Goal: Contribute content: Contribute content

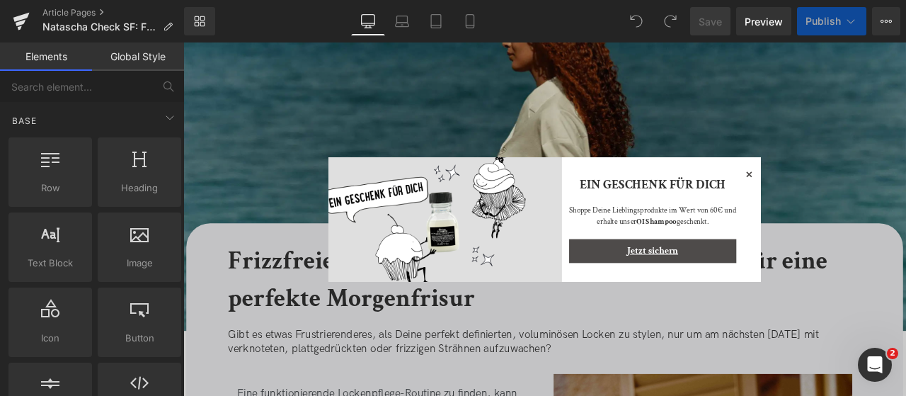
scroll to position [101, 0]
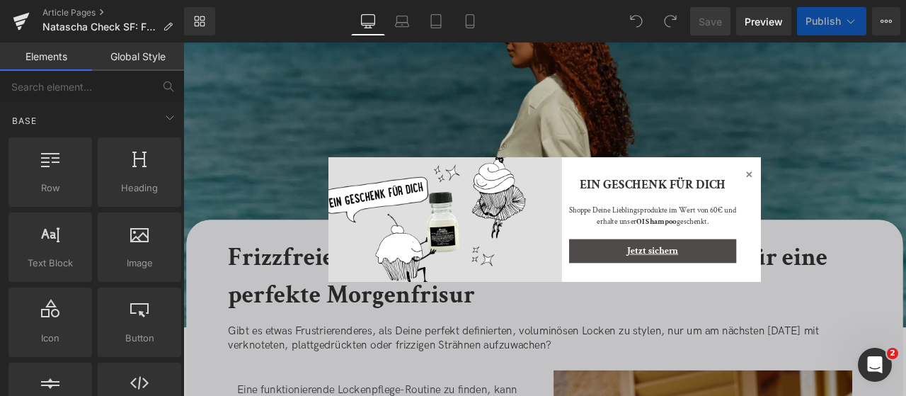
click at [851, 197] on icon at bounding box center [853, 198] width 17 height 17
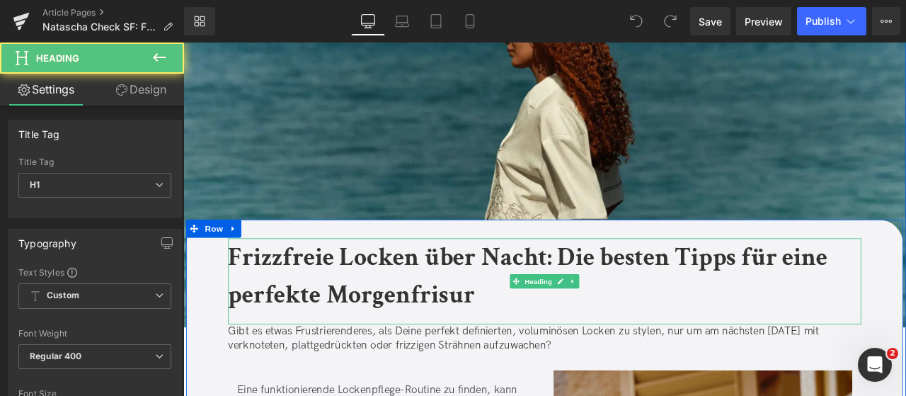
click at [500, 345] on b "Frizzfreie Locken über Nacht: Die besten Tipps für eine perfekte Morgenfrisur" at bounding box center [591, 318] width 710 height 83
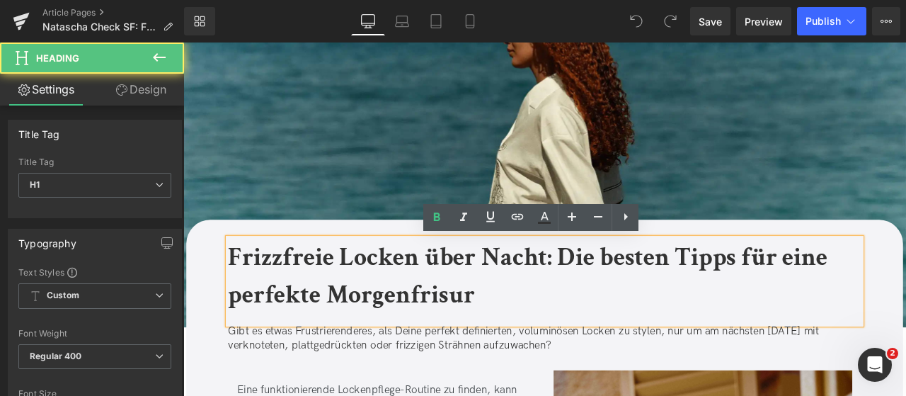
click at [616, 298] on b "Frizzfreie Locken über Nacht: Die besten Tipps für eine perfekte Morgenfrisur" at bounding box center [591, 318] width 710 height 83
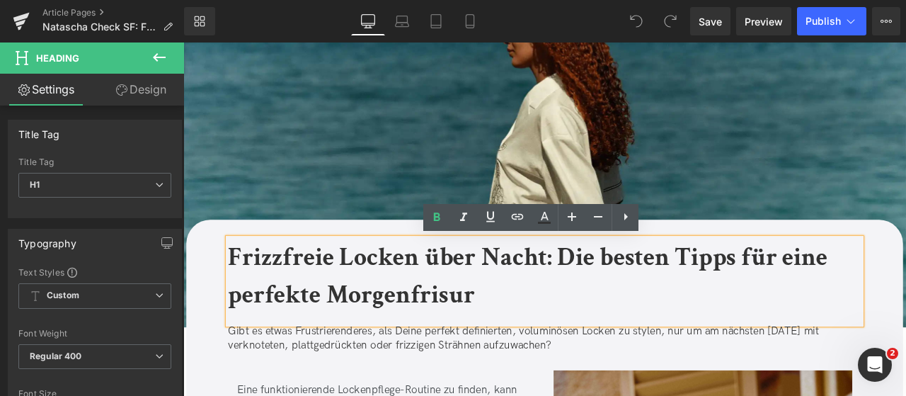
click at [622, 299] on b "Frizzfreie Locken über Nacht: Die besten Tipps für eine perfekte Morgenfrisur" at bounding box center [591, 318] width 710 height 83
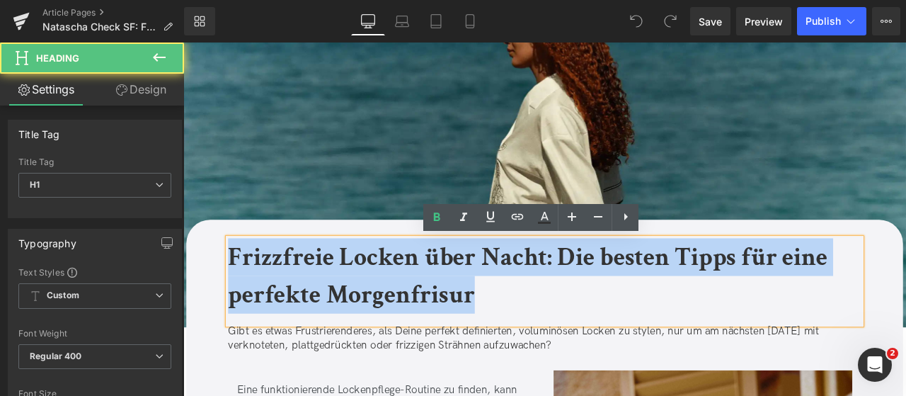
drag, startPoint x: 557, startPoint y: 342, endPoint x: 171, endPoint y: 195, distance: 412.5
copy b "Frizzfreie Locken über Nacht: Die besten Tipps für eine perfekte Morgenfrisur"
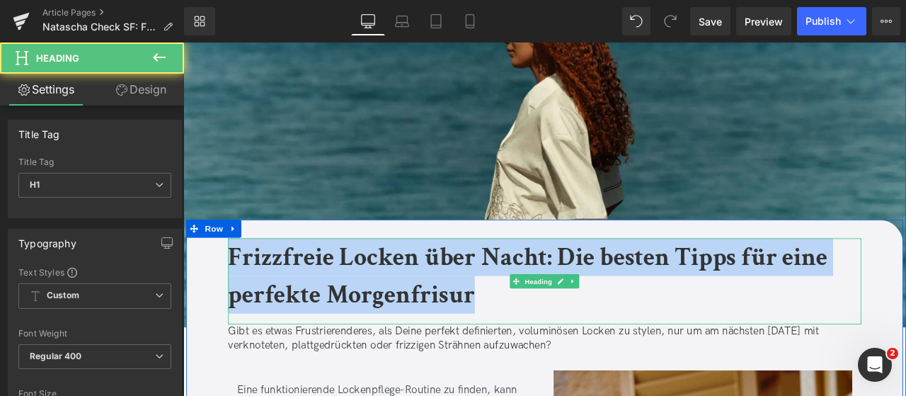
click at [294, 283] on b "Frizzfreie Locken über Nacht: Die besten Tipps für eine perfekte Morgenfrisur" at bounding box center [591, 318] width 710 height 83
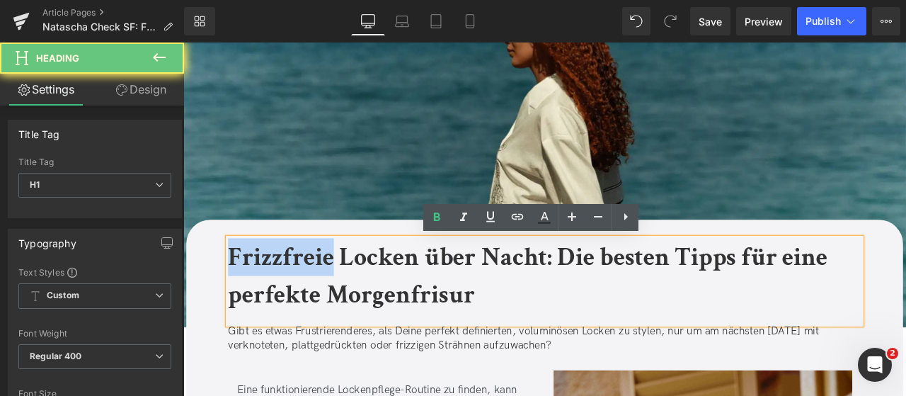
click at [294, 283] on b "Frizzfreie Locken über Nacht: Die besten Tipps für eine perfekte Morgenfrisur" at bounding box center [591, 318] width 710 height 83
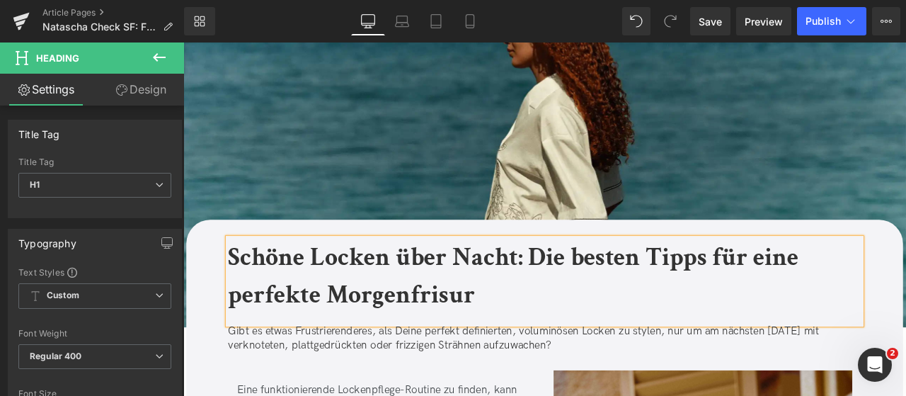
click at [549, 306] on b "Schöne Locken über Nacht: Die besten Tipps für eine perfekte Morgenfrisur" at bounding box center [574, 318] width 676 height 83
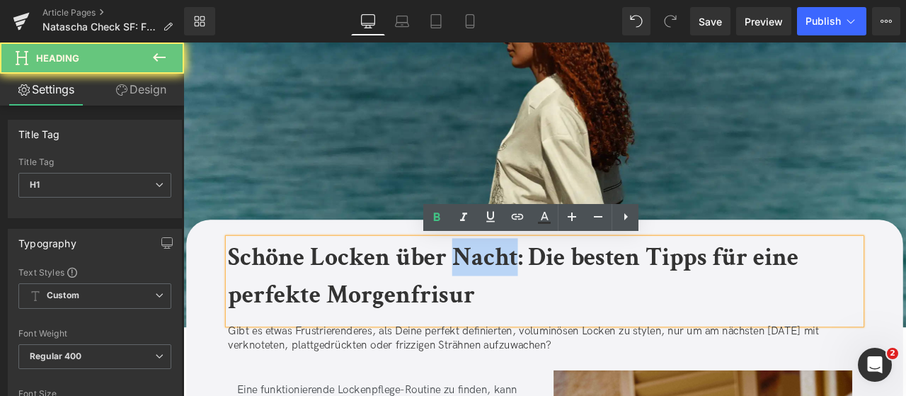
click at [549, 306] on b "Schöne Locken über Nacht: Die besten Tipps für eine perfekte Morgenfrisur" at bounding box center [574, 318] width 676 height 83
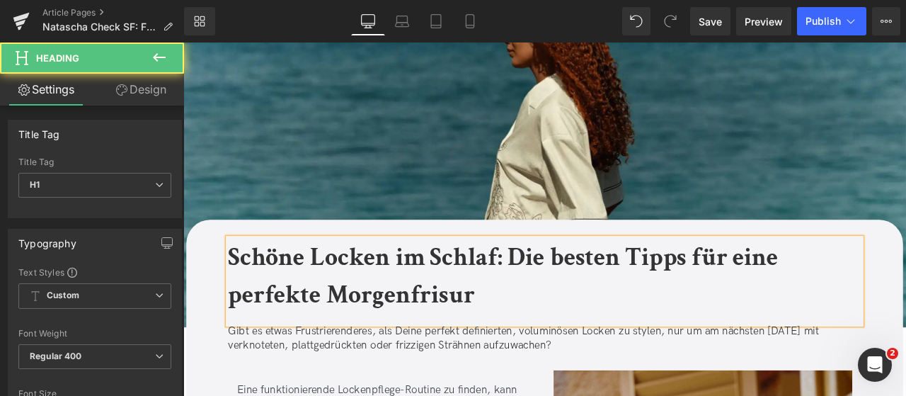
click at [577, 290] on b "Schöne Locken im Schlaf: Die besten Tipps für eine perfekte Morgenfrisur" at bounding box center [562, 318] width 652 height 83
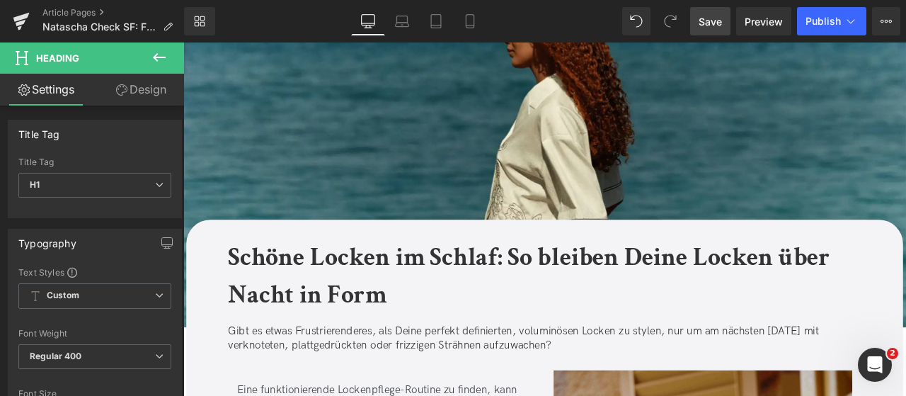
click at [717, 28] on span "Save" at bounding box center [709, 21] width 23 height 15
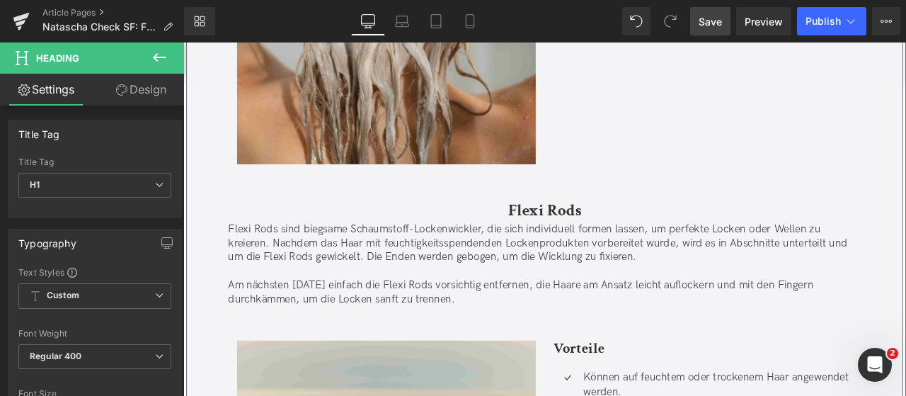
scroll to position [8287, 0]
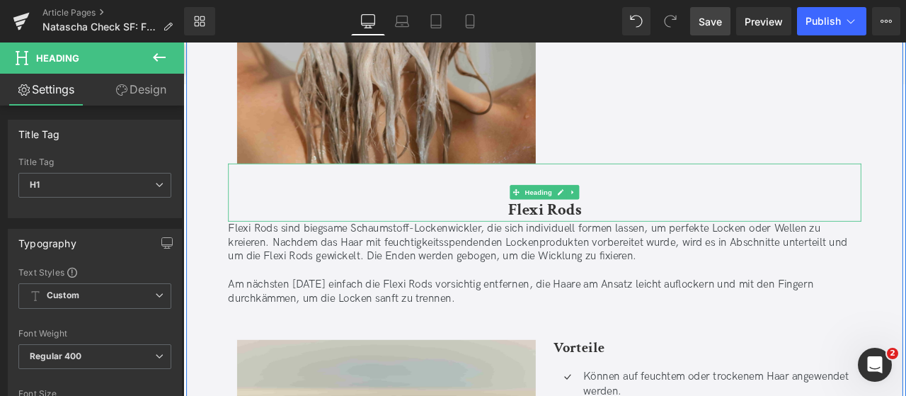
click at [577, 248] on b "Flexi Rods" at bounding box center [611, 240] width 87 height 25
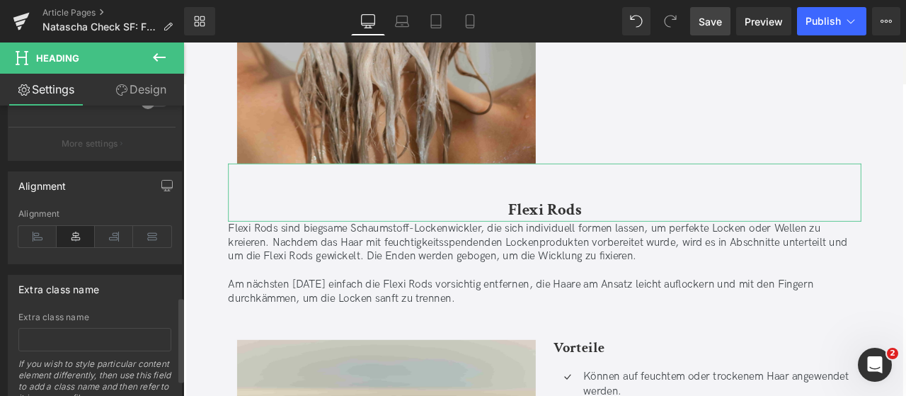
scroll to position [657, 0]
click at [48, 233] on icon at bounding box center [37, 235] width 38 height 21
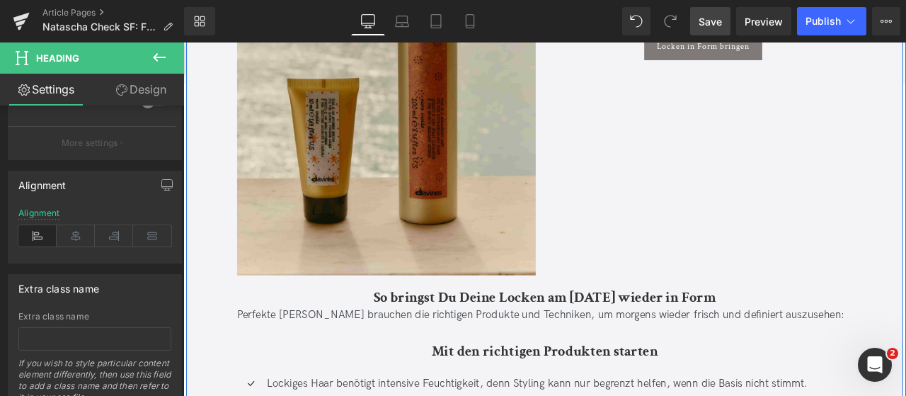
scroll to position [9106, 0]
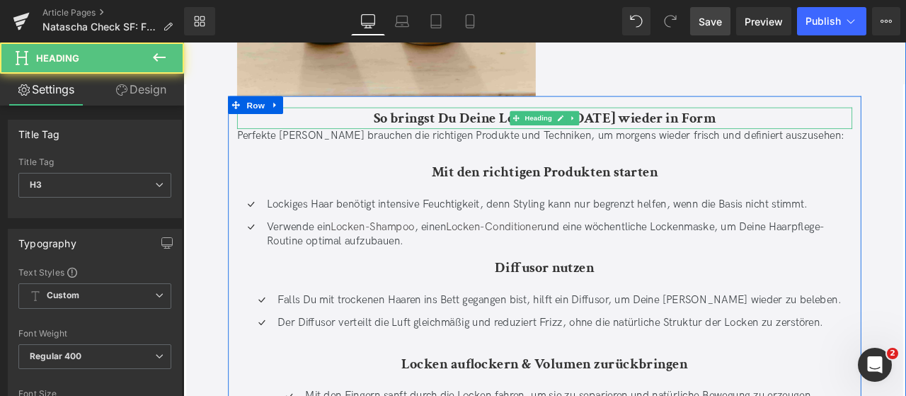
click at [548, 136] on b "So bringst Du Deine Locken am [DATE] wieder in Form" at bounding box center [611, 132] width 405 height 22
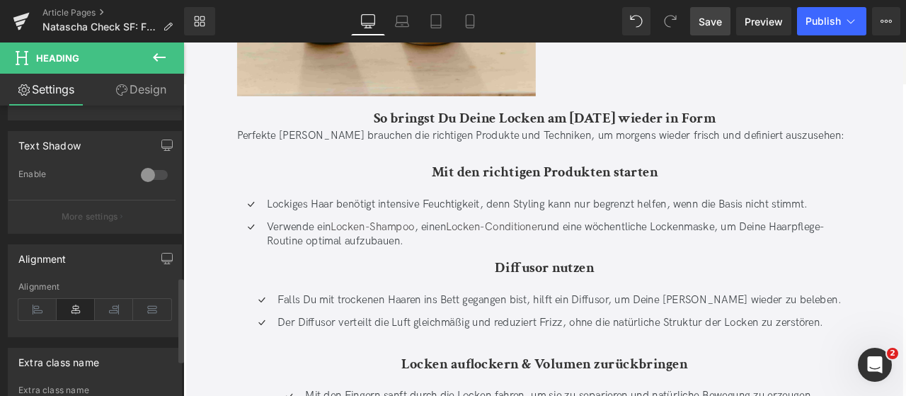
scroll to position [587, 0]
click at [40, 302] on icon at bounding box center [37, 305] width 38 height 21
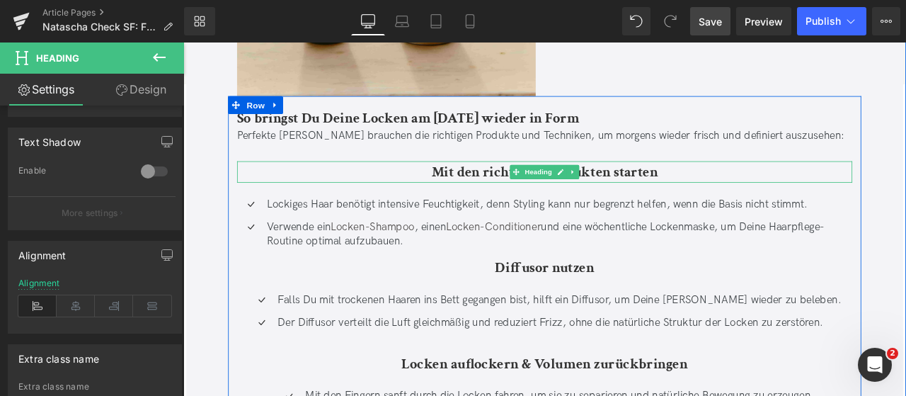
click at [529, 200] on b "Mit den richtigen Produkten starten" at bounding box center [612, 196] width 268 height 22
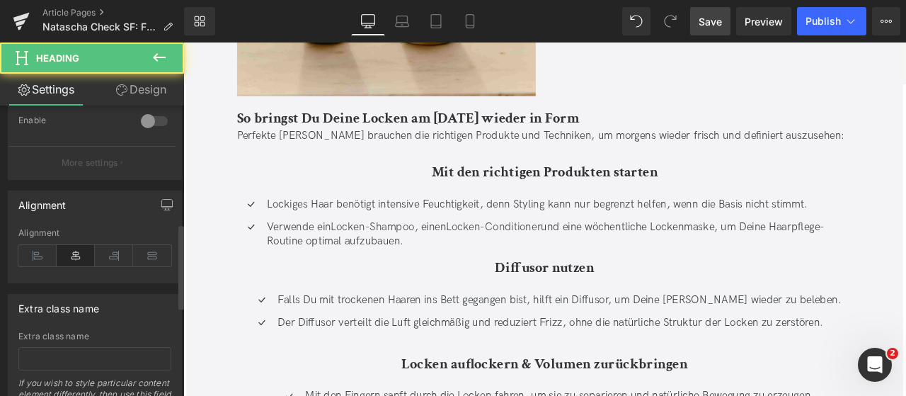
scroll to position [708, 0]
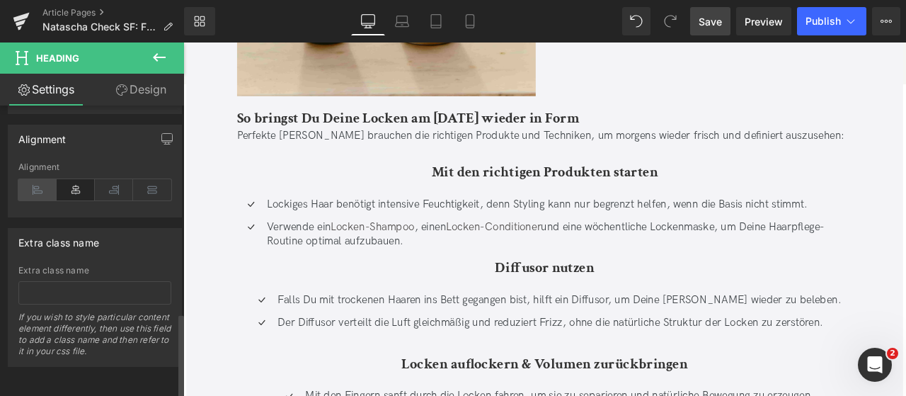
click at [34, 179] on icon at bounding box center [37, 189] width 38 height 21
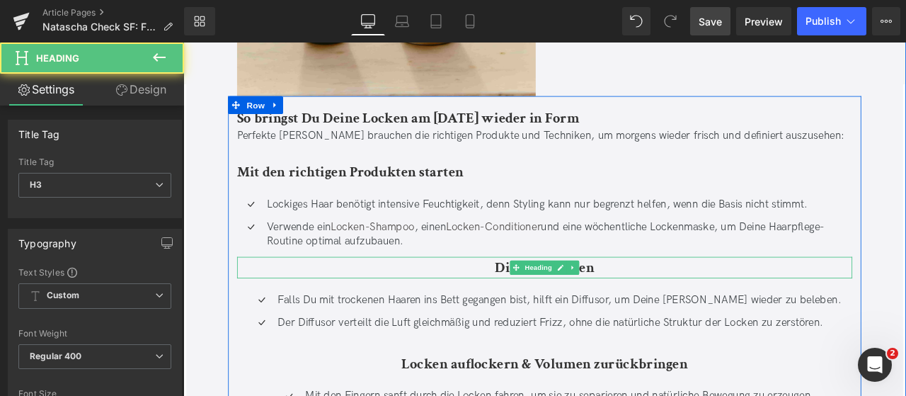
click at [517, 308] on h3 "Diffusor nutzen" at bounding box center [611, 308] width 729 height 25
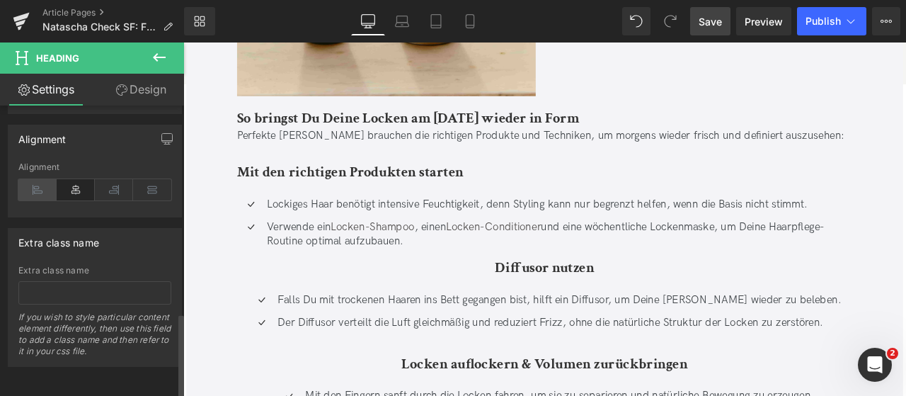
click at [47, 179] on icon at bounding box center [37, 189] width 38 height 21
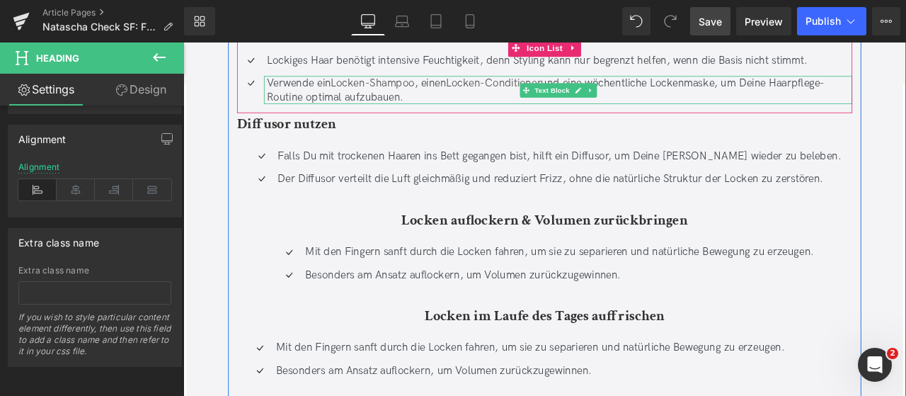
scroll to position [9282, 0]
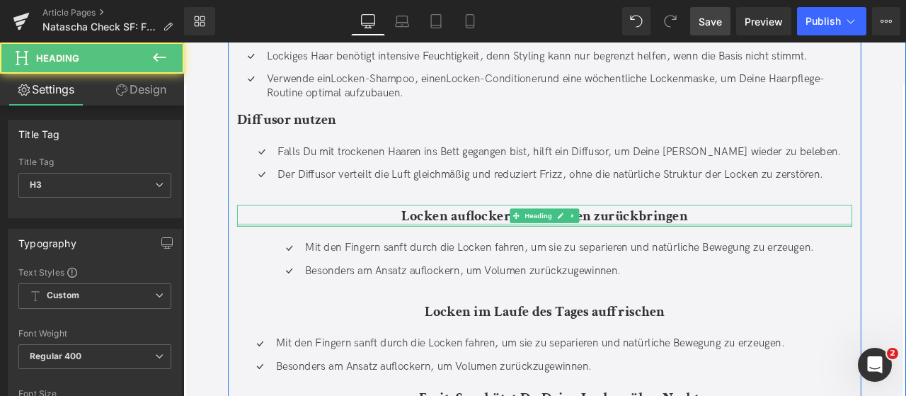
click at [481, 258] on div at bounding box center [611, 259] width 729 height 4
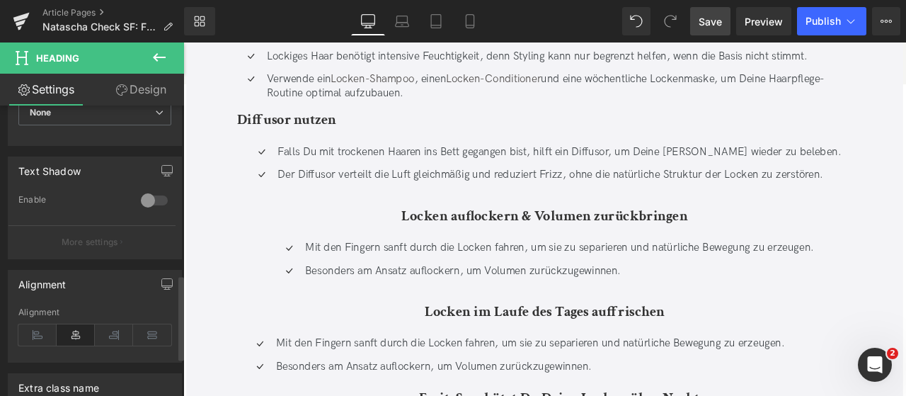
scroll to position [678, 0]
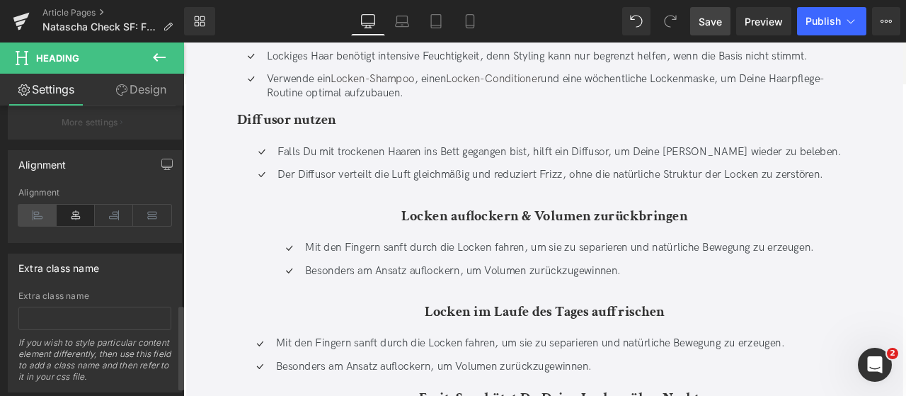
click at [40, 217] on icon at bounding box center [37, 214] width 38 height 21
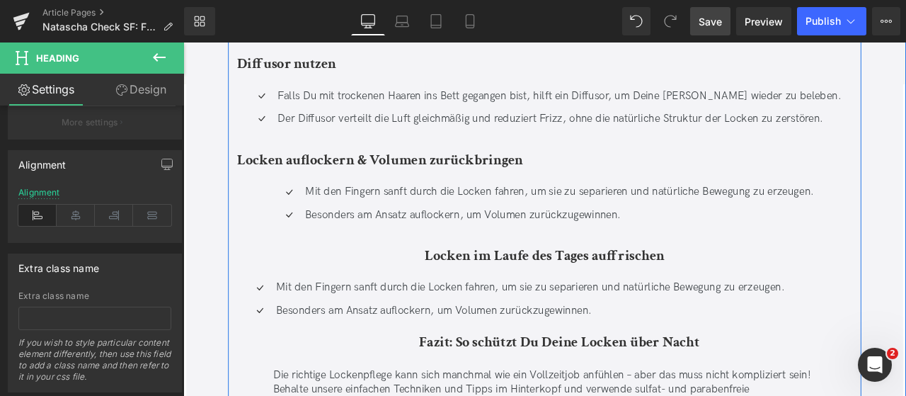
scroll to position [9349, 0]
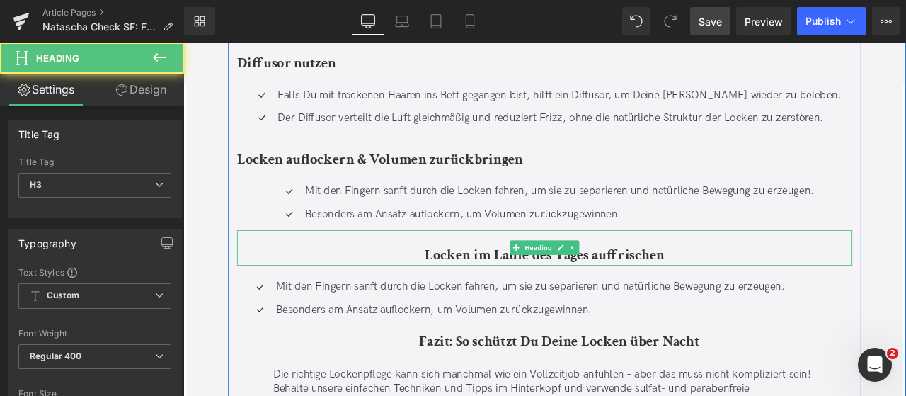
click at [501, 294] on b "Locken im Laufe des Tages auffrischen" at bounding box center [611, 293] width 284 height 22
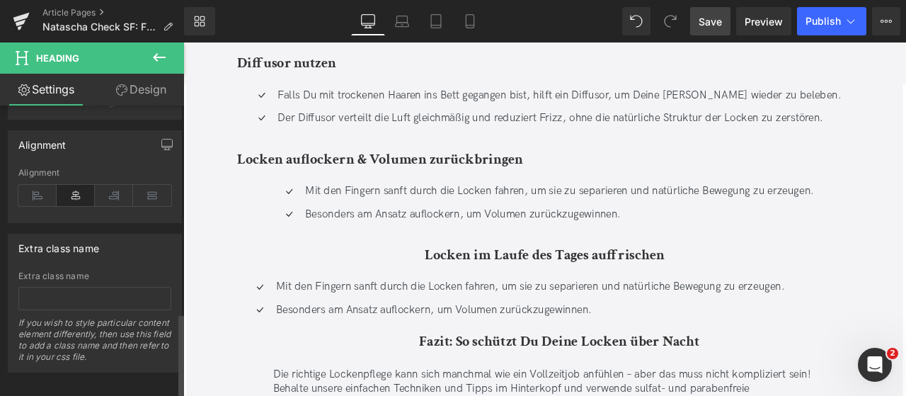
scroll to position [708, 0]
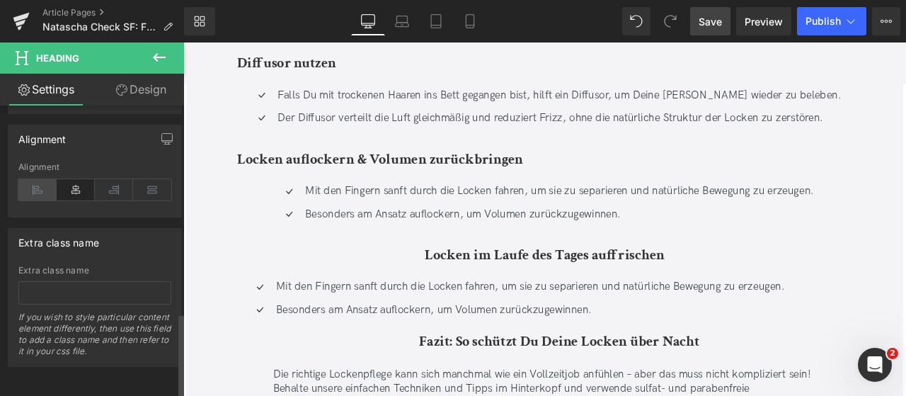
click at [41, 183] on icon at bounding box center [37, 189] width 38 height 21
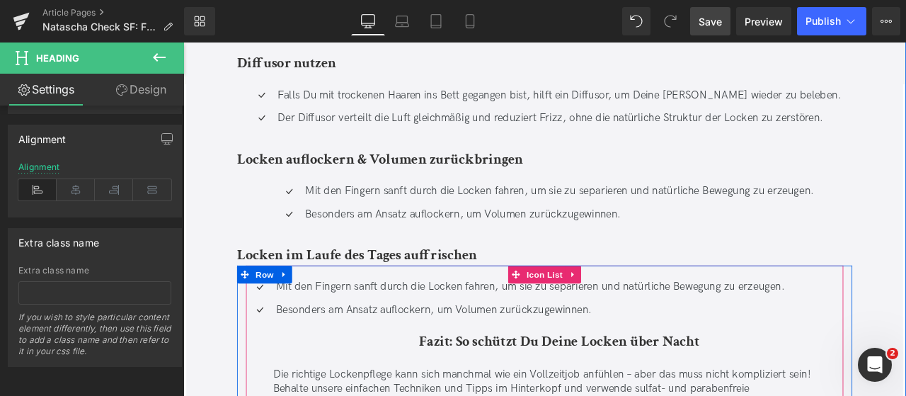
scroll to position [9514, 0]
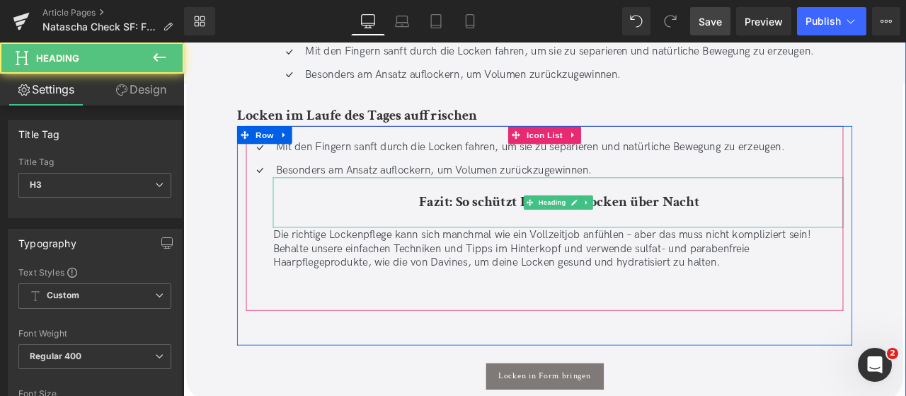
click at [494, 233] on b "Fazit: So schützt Du Deine Locken über Nacht" at bounding box center [629, 231] width 333 height 22
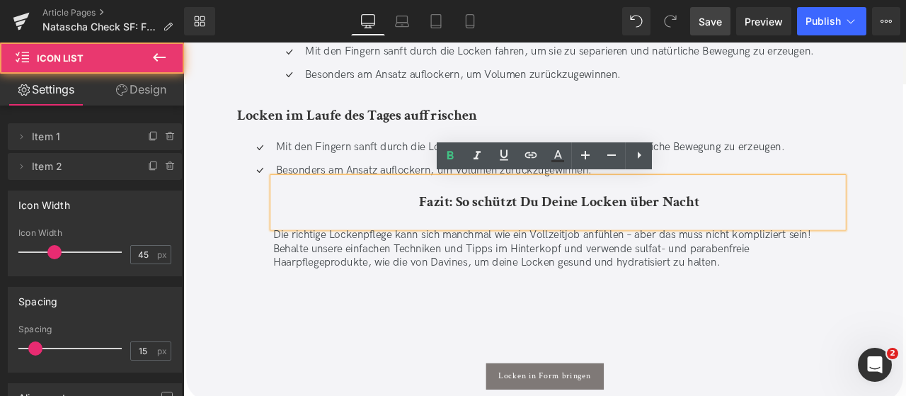
click at [276, 278] on div "Besonders am Ansatz auflockern, um Volumen zurückzugewinnen. Text Block Fazit: …" at bounding box center [612, 267] width 708 height 164
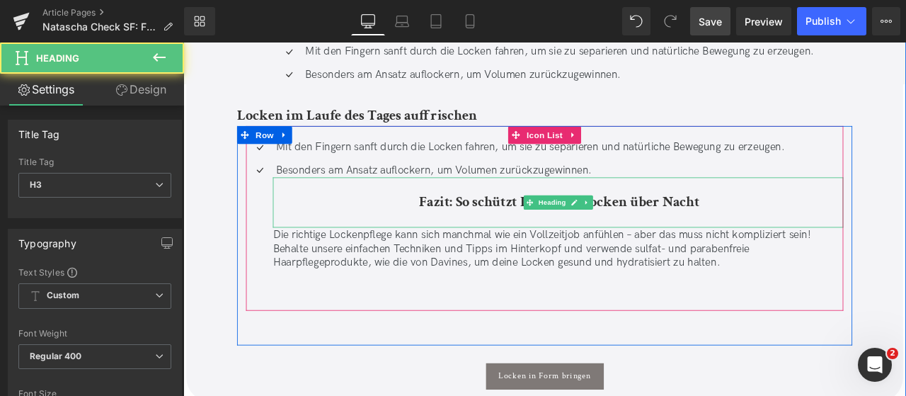
click at [340, 238] on h3 "Fazit: So schützt Du Deine Locken über Nacht" at bounding box center [629, 231] width 672 height 25
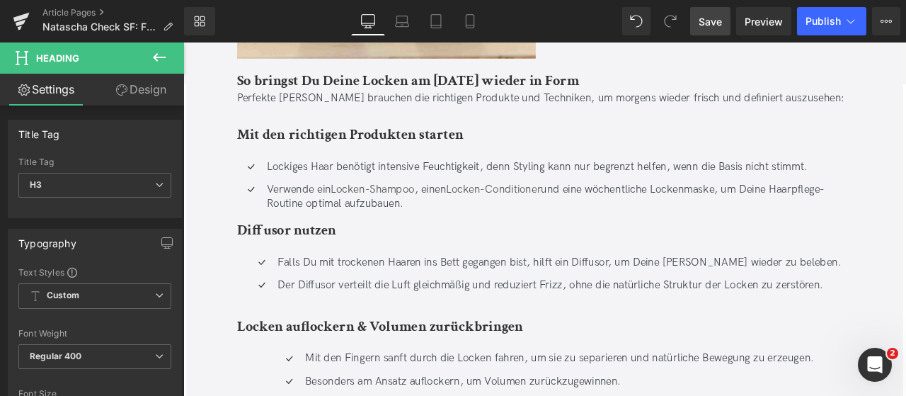
scroll to position [9150, 0]
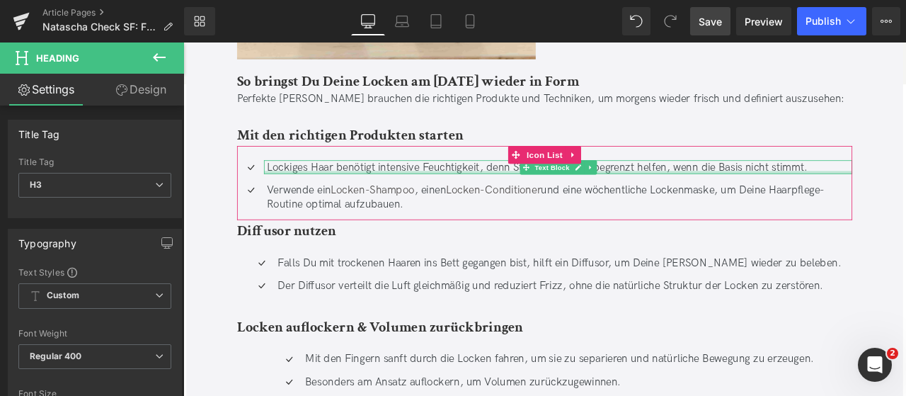
click at [324, 196] on div at bounding box center [627, 197] width 697 height 4
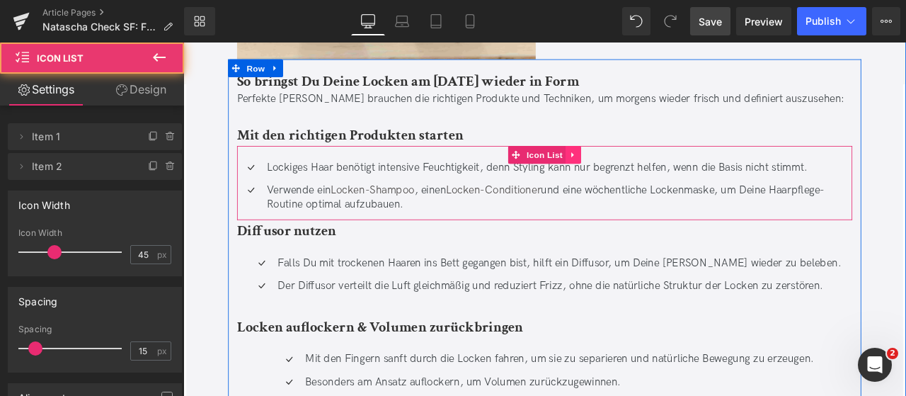
click at [652, 178] on div "Icon Lockiges Haar benötigt intensive Feuchtigkeit, denn Styling kann nur begre…" at bounding box center [611, 209] width 729 height 88
click at [651, 178] on link at bounding box center [645, 175] width 18 height 21
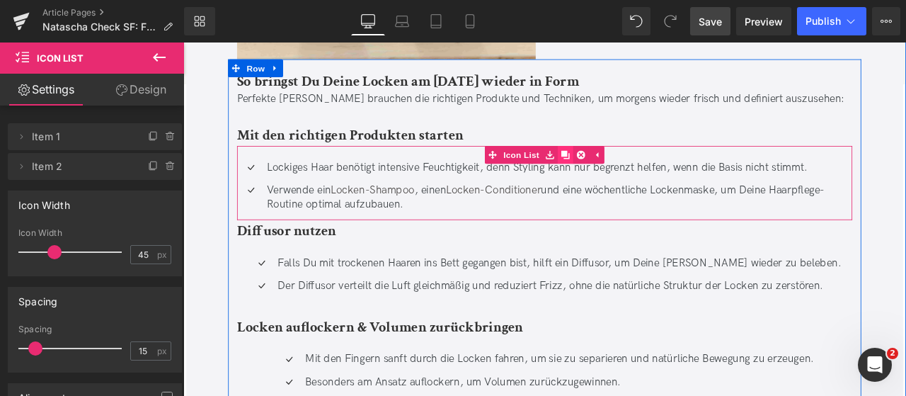
click at [633, 178] on icon at bounding box center [636, 176] width 10 height 10
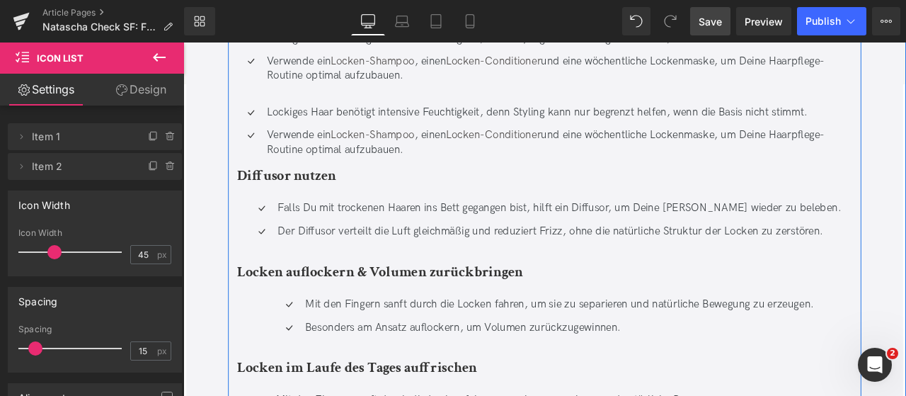
scroll to position [9274, 0]
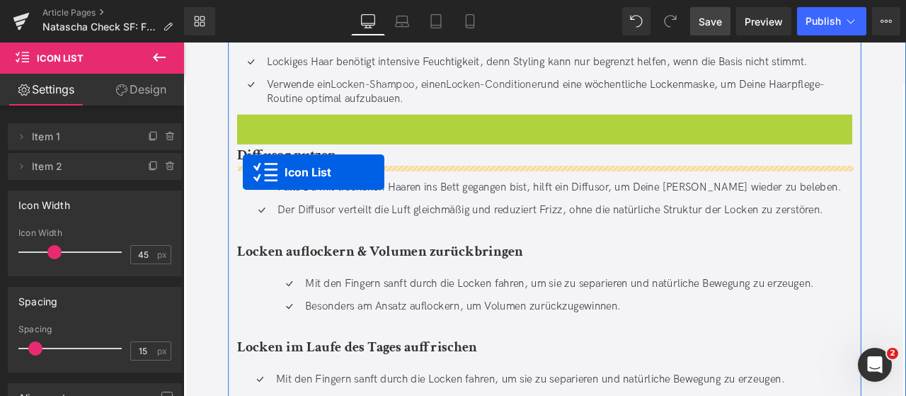
drag, startPoint x: 576, startPoint y: 142, endPoint x: 253, endPoint y: 196, distance: 327.2
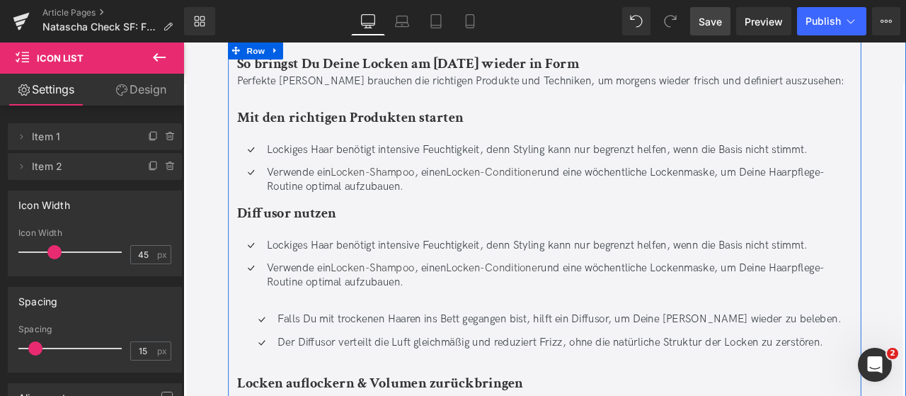
scroll to position [9167, 0]
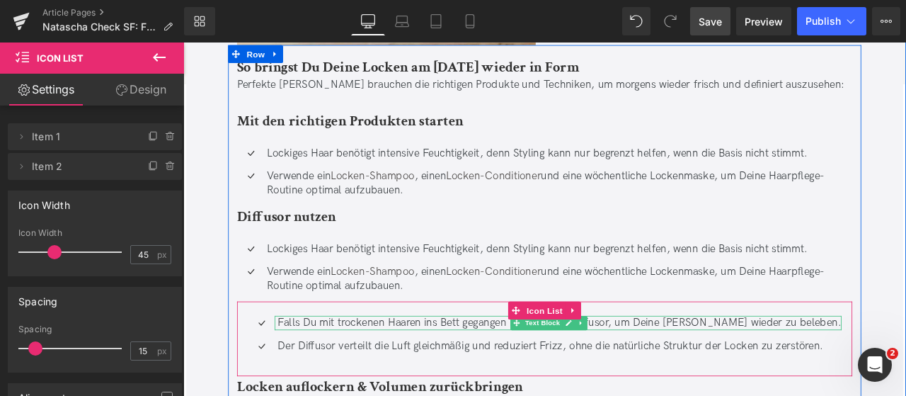
click at [308, 372] on p "Falls Du mit trockenen Haaren ins Bett gegangen bist, hilft ein Diffusor, um De…" at bounding box center [629, 374] width 668 height 16
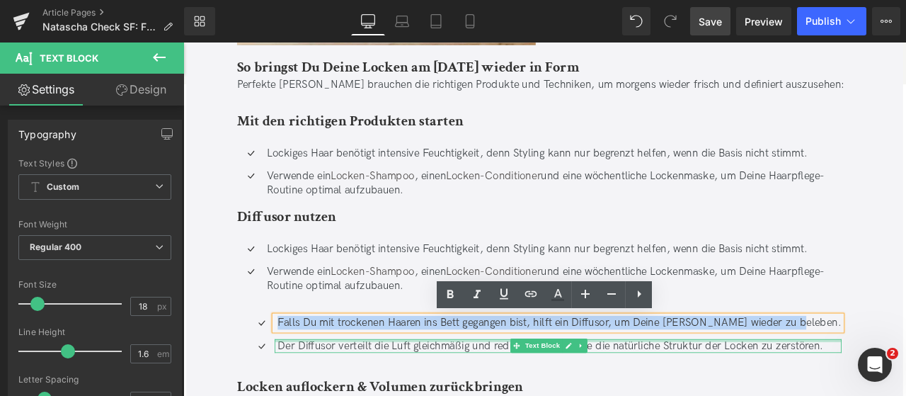
drag, startPoint x: 307, startPoint y: 372, endPoint x: 964, endPoint y: 396, distance: 657.0
click at [905, 395] on div "Icon Falls Du mit trockenen Haaren ins Bett gegangen bist, hilft ein Diffusor, …" at bounding box center [611, 393] width 729 height 54
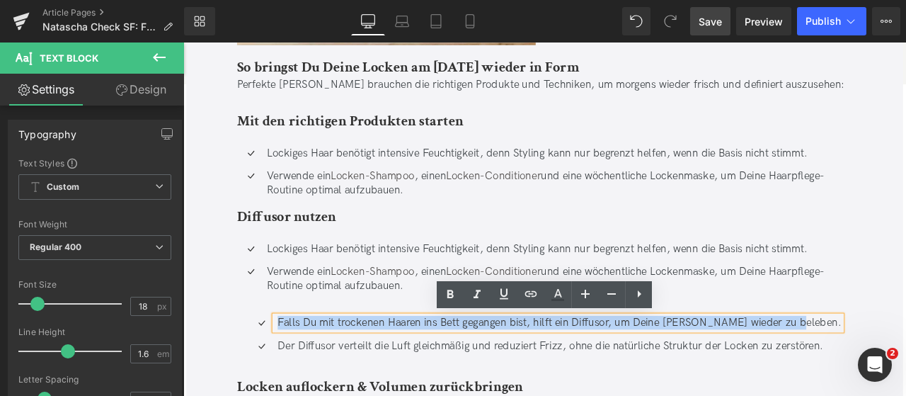
copy p "Falls Du mit trockenen Haaren ins Bett gegangen bist, hilft ein Diffusor, um De…"
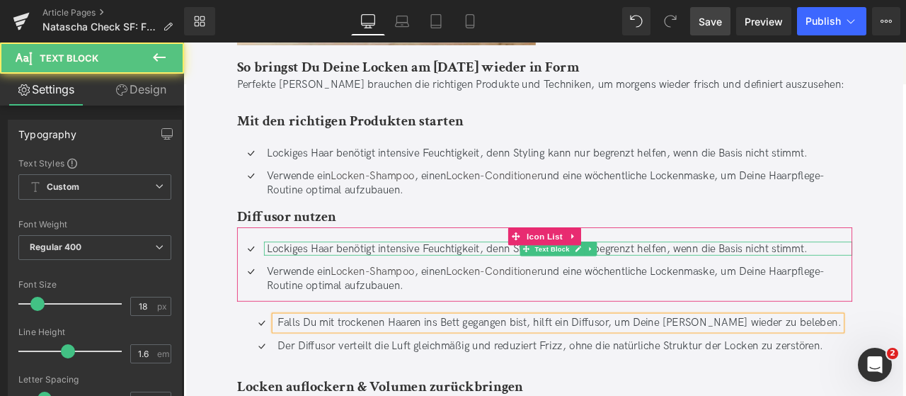
click at [292, 283] on p "Lockiges Haar benötigt intensive Feuchtigkeit, denn Styling kann nur begrenzt h…" at bounding box center [628, 286] width 693 height 16
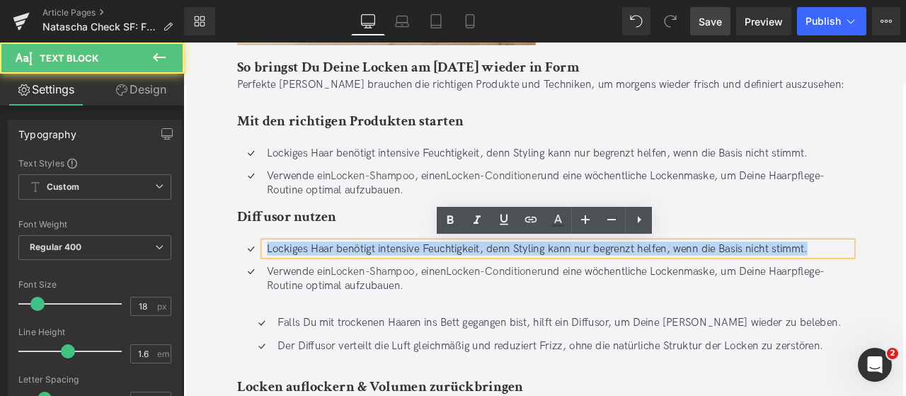
drag, startPoint x: 280, startPoint y: 284, endPoint x: 1039, endPoint y: 299, distance: 758.6
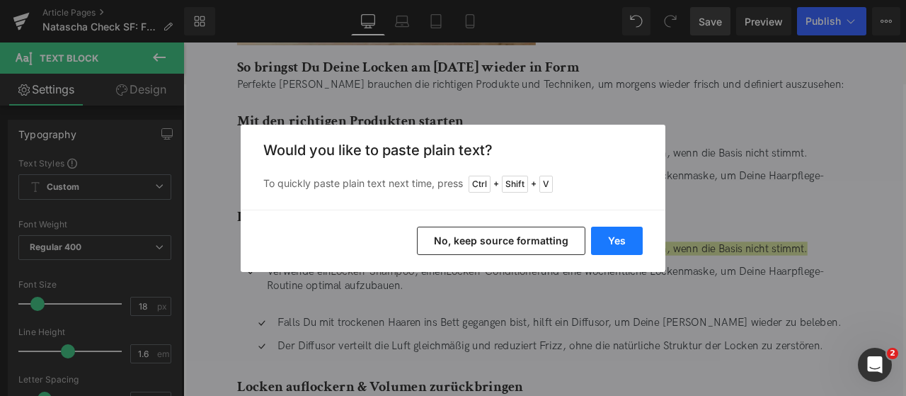
click at [630, 238] on button "Yes" at bounding box center [617, 240] width 52 height 28
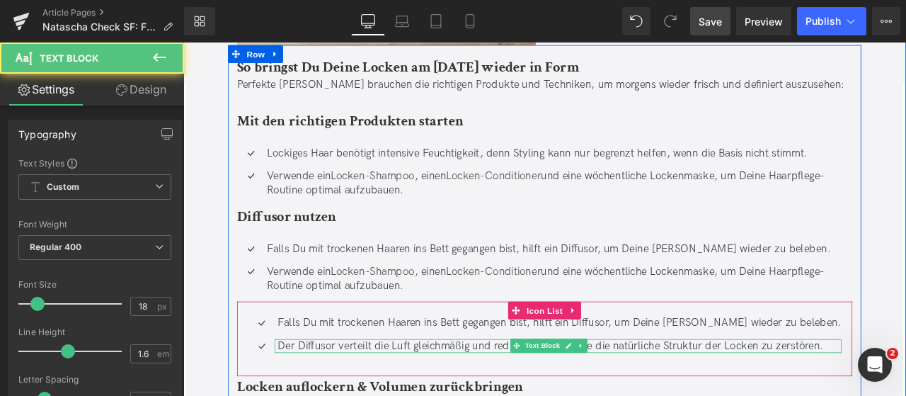
click at [306, 395] on p "Der Diffusor verteilt die Luft gleichmäßig und reduziert Frizz, ohne die natürl…" at bounding box center [629, 401] width 668 height 16
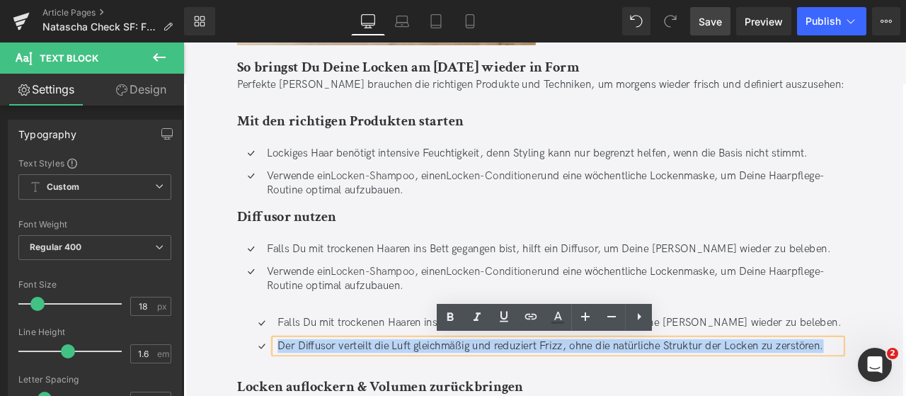
drag, startPoint x: 306, startPoint y: 398, endPoint x: 983, endPoint y: 396, distance: 676.4
copy p "Der Diffusor verteilt die Luft gleichmäßig und reduziert Frizz, ohne die natürl…"
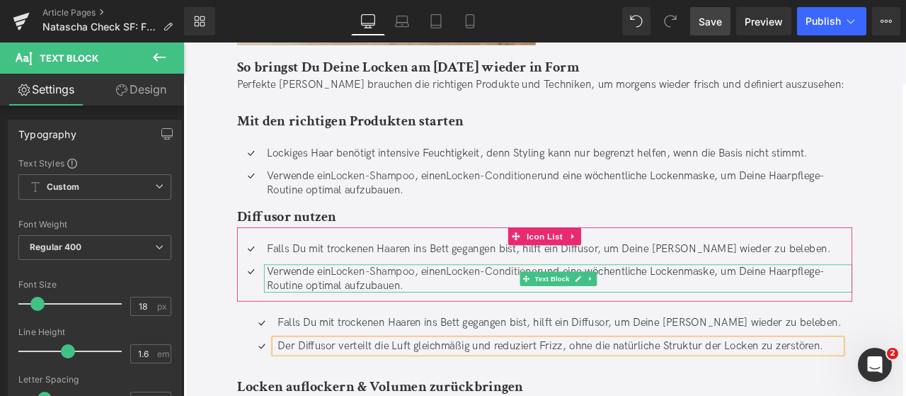
click at [344, 317] on p "Verwende ein Locken-Shampoo , einen Locken-Conditioner und eine wöchentliche Lo…" at bounding box center [628, 321] width 693 height 33
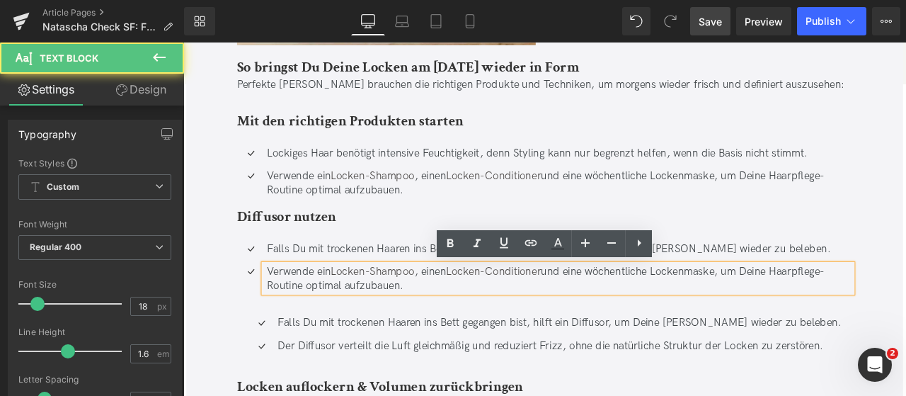
click at [454, 325] on p "Verwende ein Locken-Shampoo , einen Locken-Conditioner und eine wöchentliche Lo…" at bounding box center [628, 321] width 693 height 33
drag, startPoint x: 458, startPoint y: 331, endPoint x: 222, endPoint y: 292, distance: 238.9
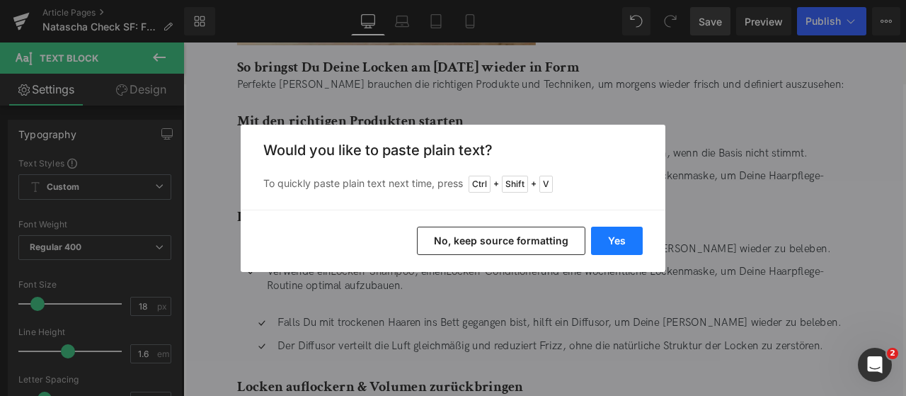
click at [625, 240] on button "Yes" at bounding box center [617, 240] width 52 height 28
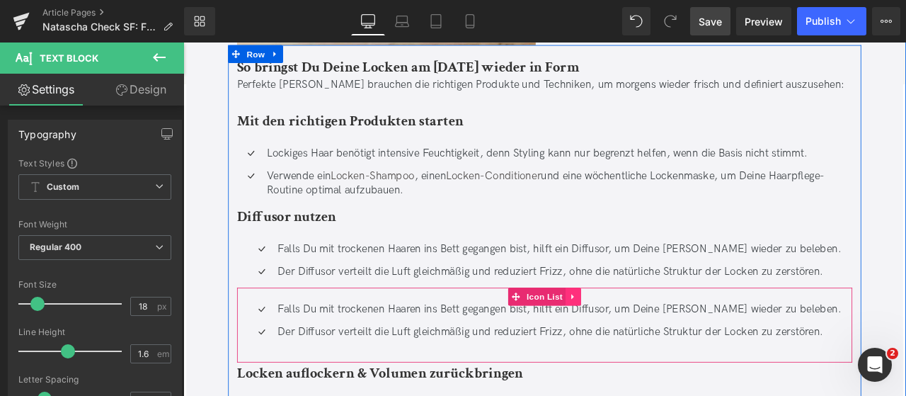
click at [643, 337] on icon at bounding box center [645, 342] width 10 height 11
click at [650, 342] on icon at bounding box center [655, 343] width 10 height 10
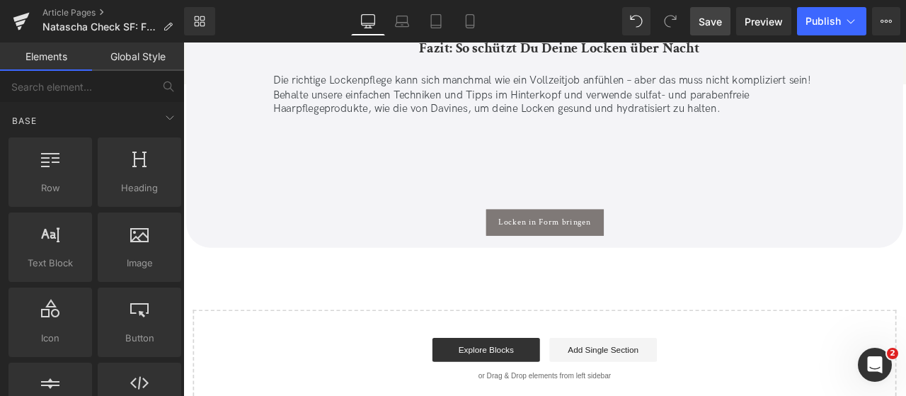
scroll to position [9666, 0]
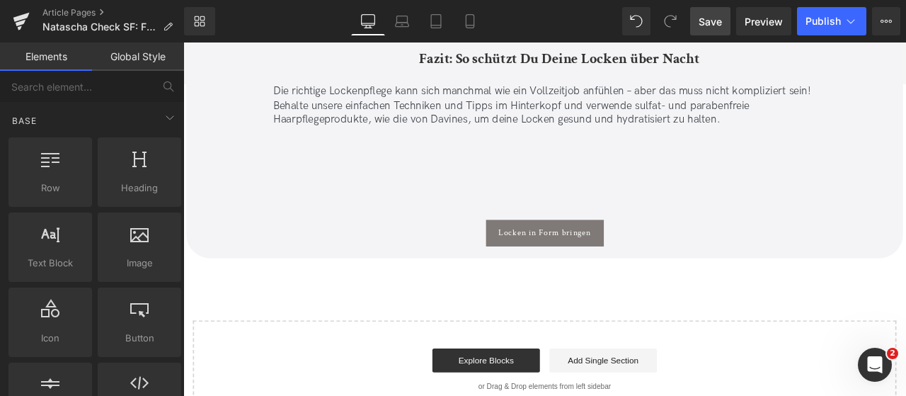
click at [703, 30] on link "Save" at bounding box center [710, 21] width 40 height 28
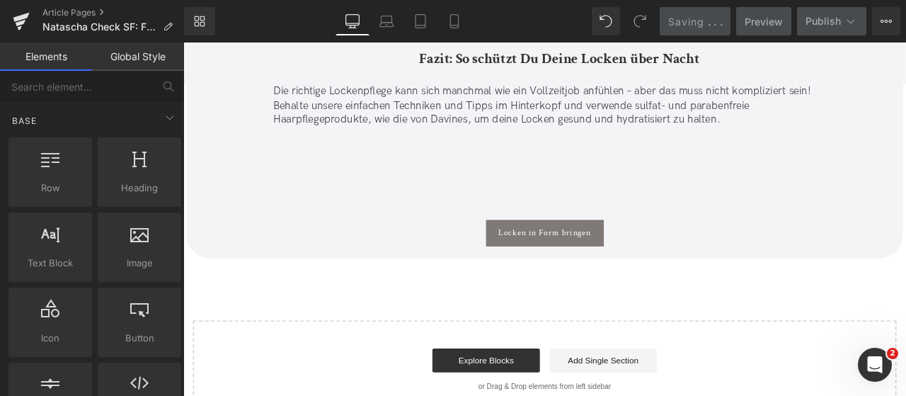
scroll to position [9440, 0]
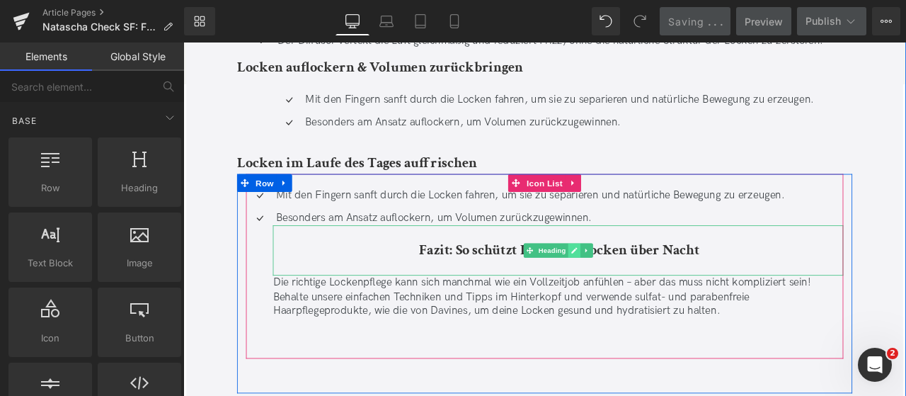
click at [642, 294] on link at bounding box center [646, 288] width 15 height 17
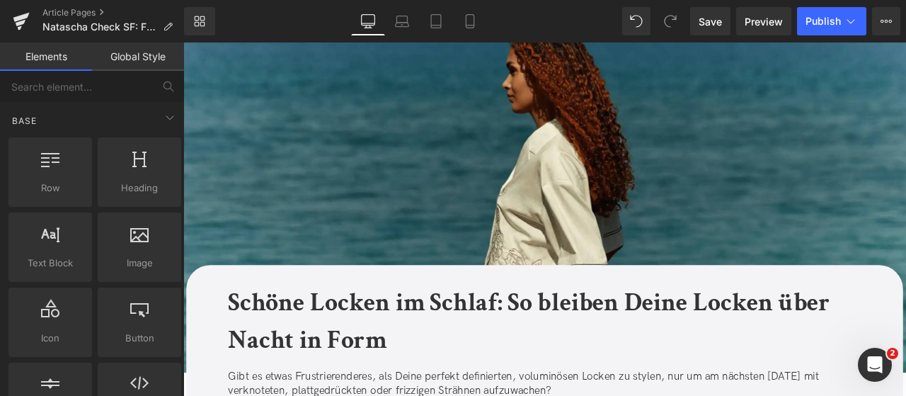
scroll to position [49, 0]
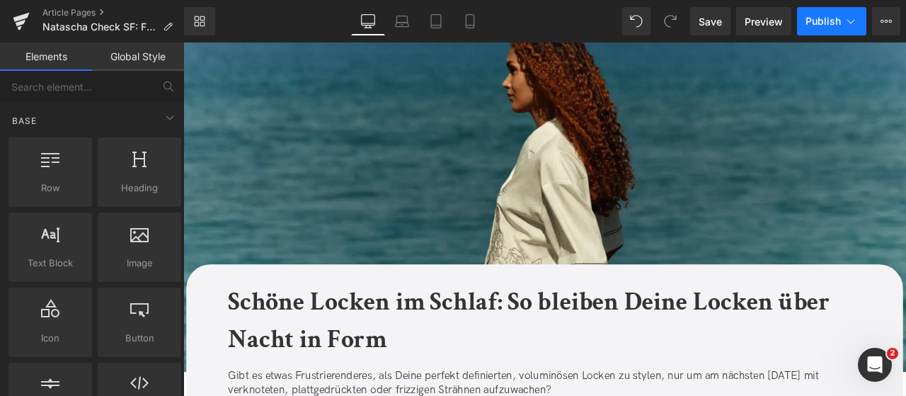
click at [860, 16] on button "Publish" at bounding box center [831, 21] width 69 height 28
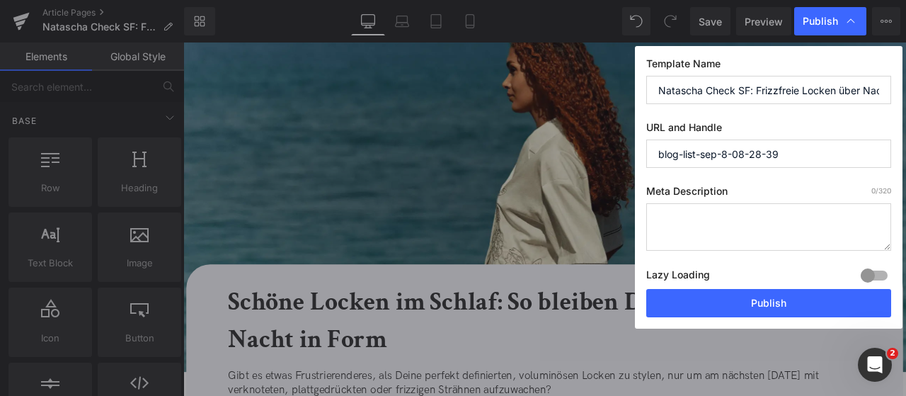
scroll to position [0, 241]
drag, startPoint x: 658, startPoint y: 86, endPoint x: 905, endPoint y: 93, distance: 247.0
click at [905, 93] on div "Publish Template Name Natascha Check SF: Frizzfreie Locken über Nacht: Die best…" at bounding box center [453, 198] width 906 height 396
type input "Schöne Locken im Schlaf: So bleiben Deine Locken über Nacht in Form"
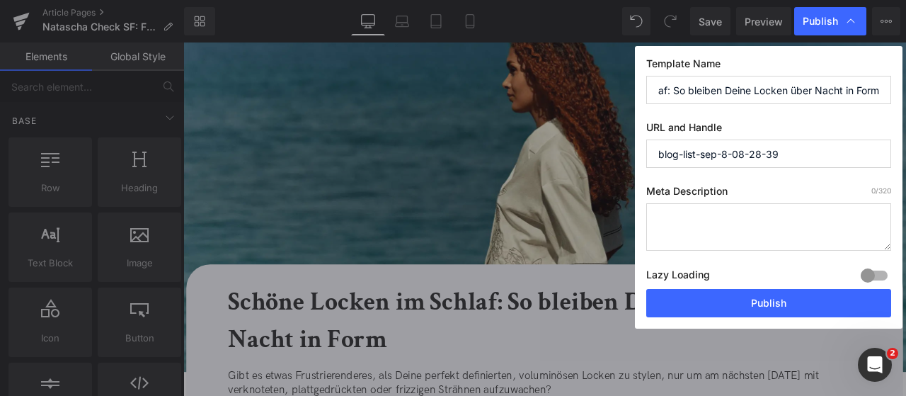
scroll to position [0, 0]
drag, startPoint x: 798, startPoint y: 161, endPoint x: 623, endPoint y: 134, distance: 177.5
click at [623, 134] on div "Publish Template Name Schöne Locken im Schlaf: So bleiben Deine Locken über Nac…" at bounding box center [453, 198] width 906 height 396
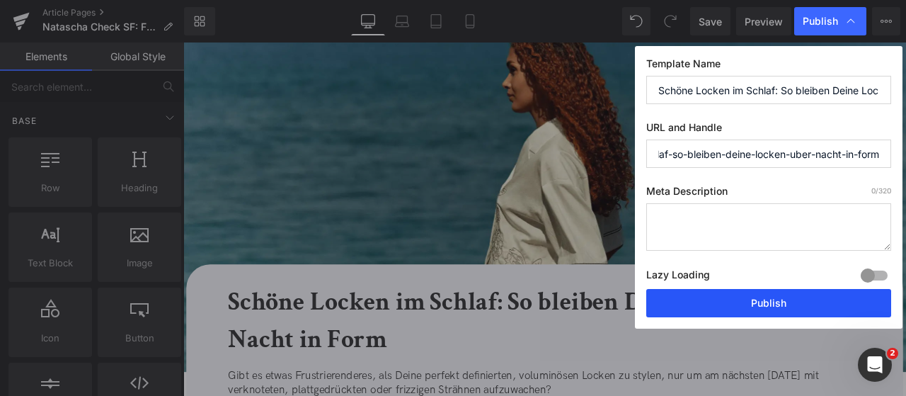
type input "schone-locken-im-schlaf-so-bleiben-deine-locken-uber-nacht-in-form"
click at [761, 303] on button "Publish" at bounding box center [768, 303] width 245 height 28
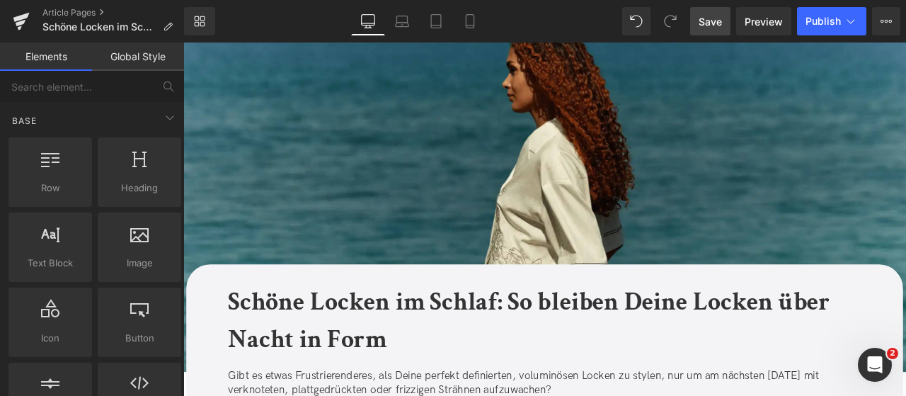
click at [715, 29] on link "Save" at bounding box center [710, 21] width 40 height 28
click at [705, 21] on span "Save" at bounding box center [709, 21] width 23 height 15
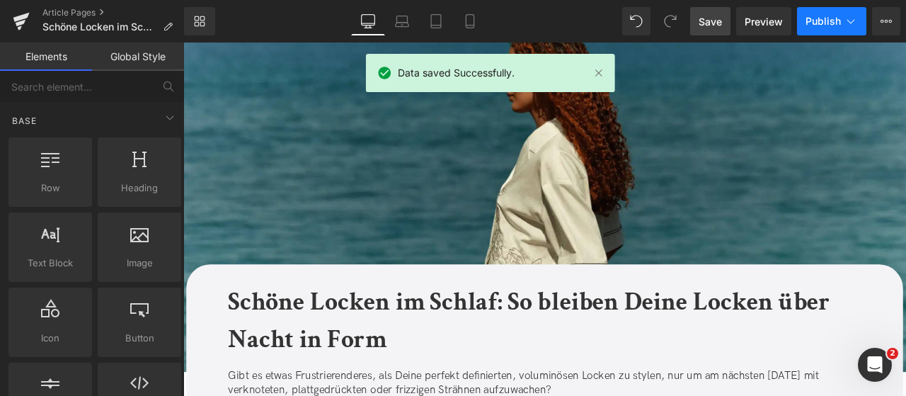
click at [849, 25] on icon at bounding box center [850, 21] width 14 height 14
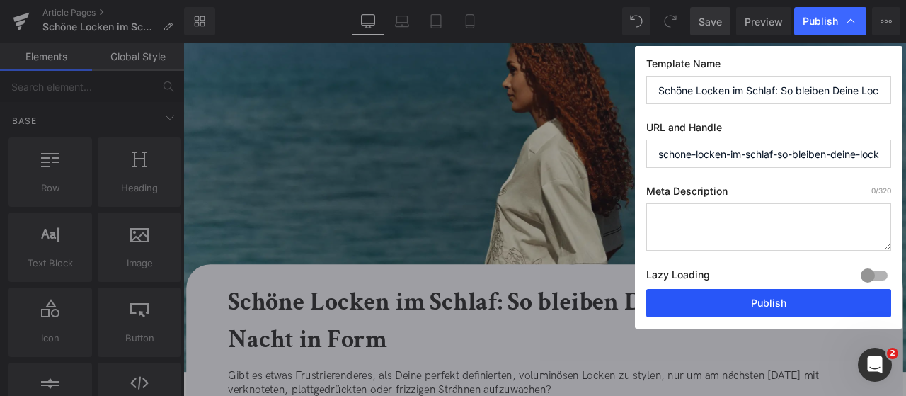
click at [735, 304] on button "Publish" at bounding box center [768, 303] width 245 height 28
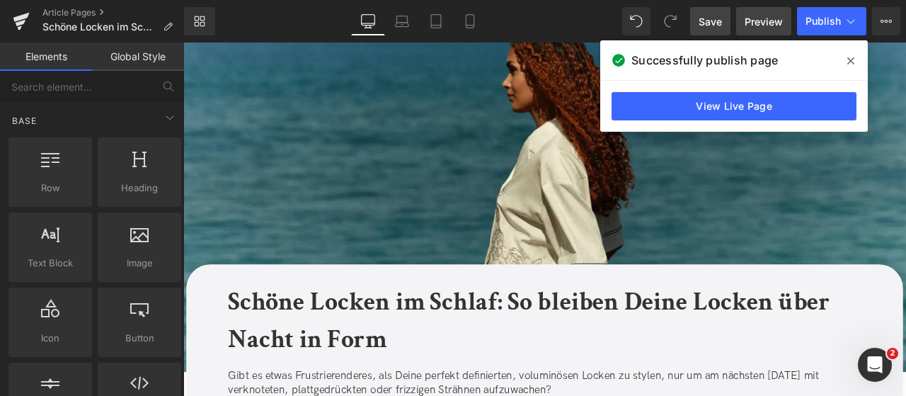
click at [757, 18] on span "Preview" at bounding box center [763, 21] width 38 height 15
click at [407, 19] on icon at bounding box center [401, 19] width 11 height 6
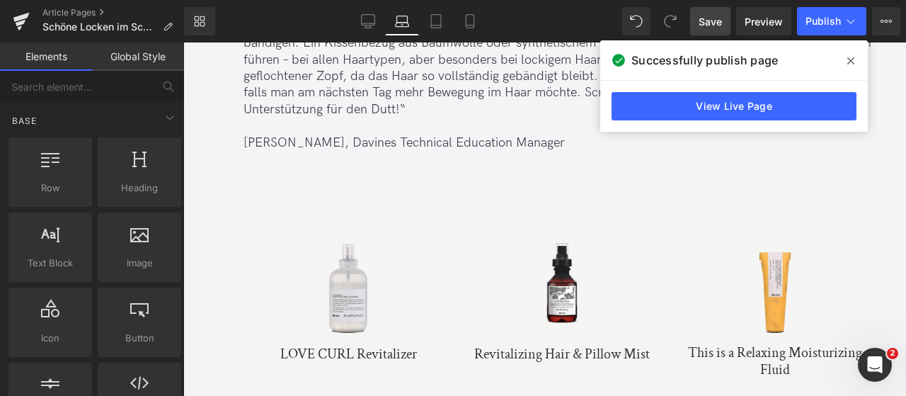
scroll to position [5097, 0]
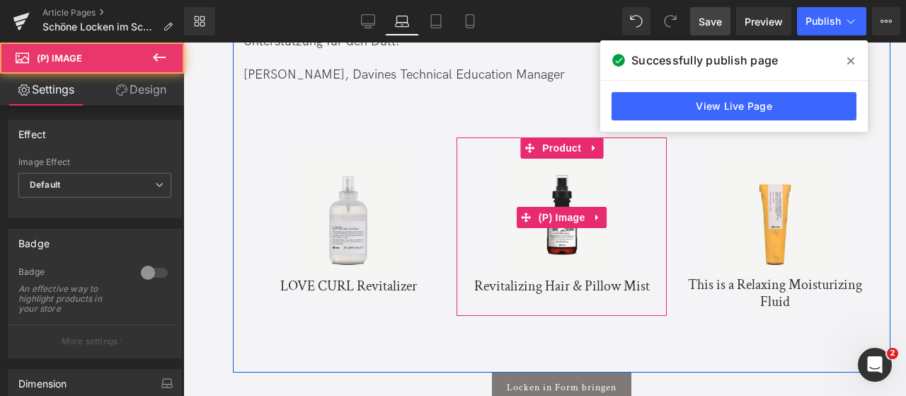
click at [567, 173] on img at bounding box center [561, 216] width 117 height 117
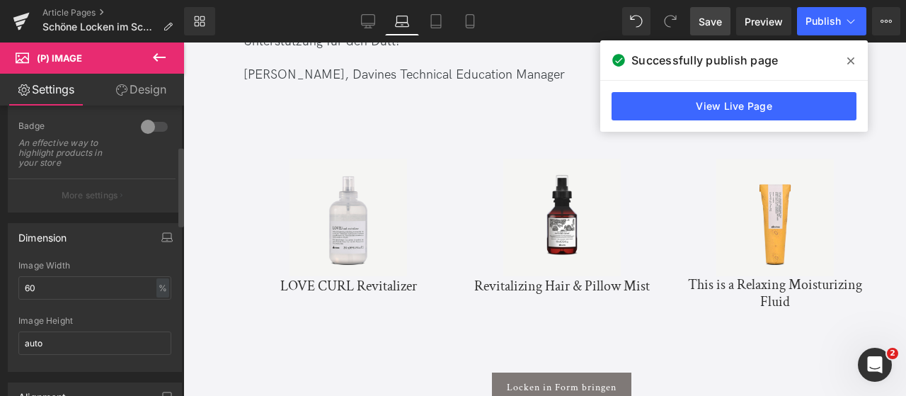
scroll to position [0, 0]
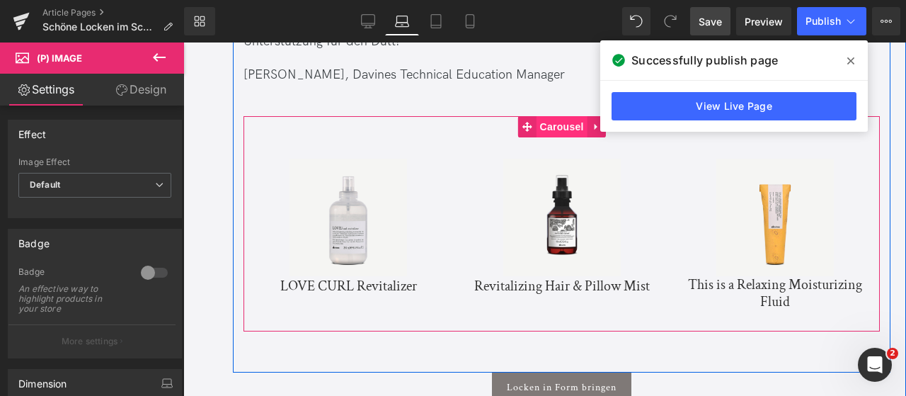
click at [552, 128] on span "Carousel" at bounding box center [561, 126] width 51 height 21
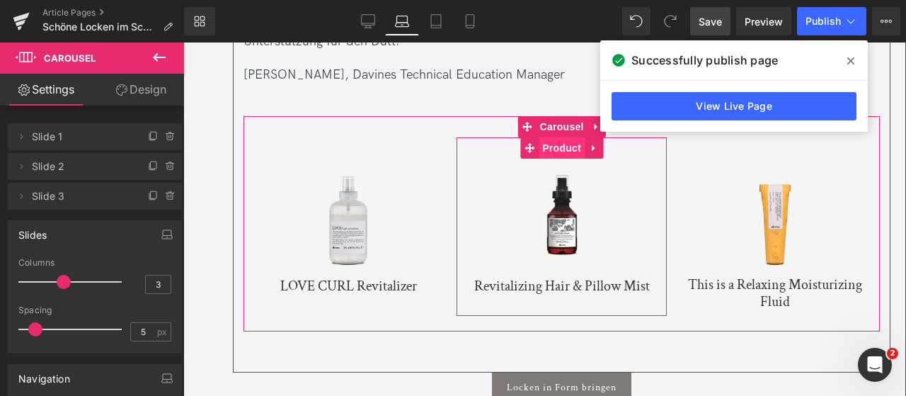
click at [551, 143] on span "Product" at bounding box center [561, 147] width 46 height 21
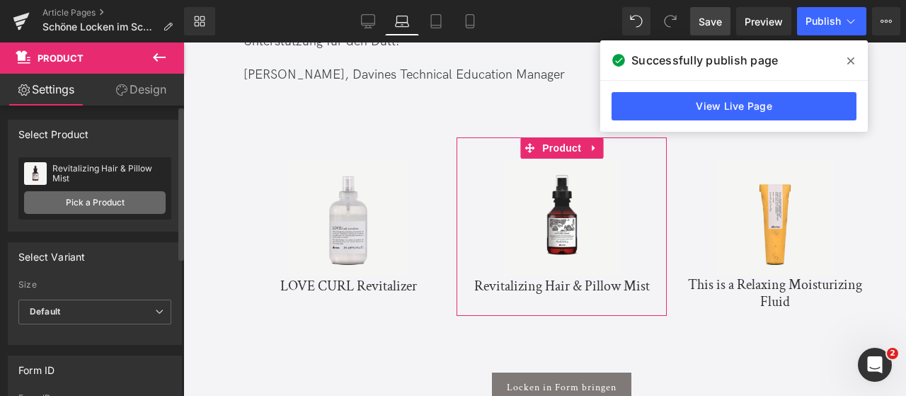
click at [96, 200] on link "Pick a Product" at bounding box center [95, 202] width 142 height 23
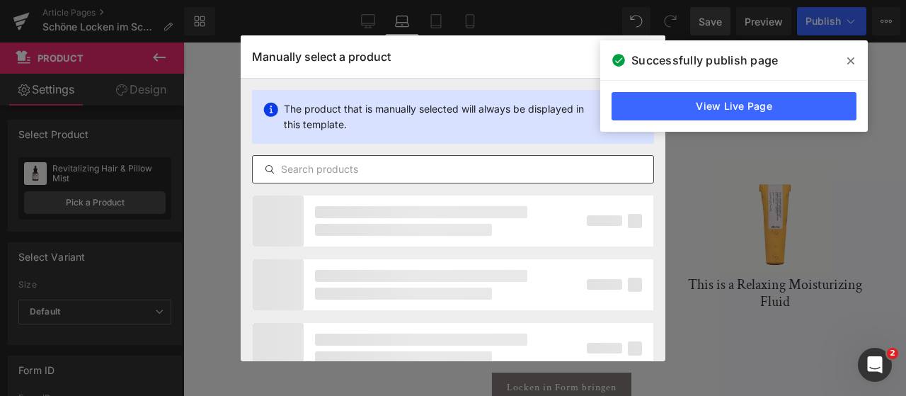
click at [321, 177] on input "text" at bounding box center [453, 169] width 400 height 17
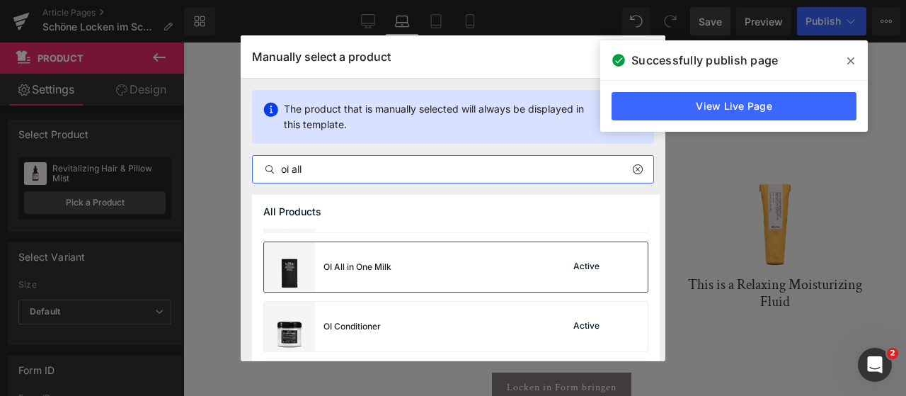
scroll to position [106, 0]
type input "oi all"
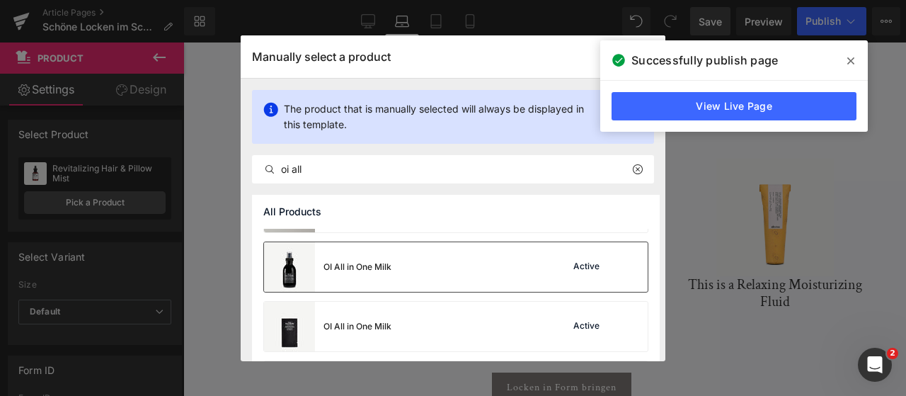
click at [359, 272] on div "OI All in One Milk" at bounding box center [327, 267] width 127 height 50
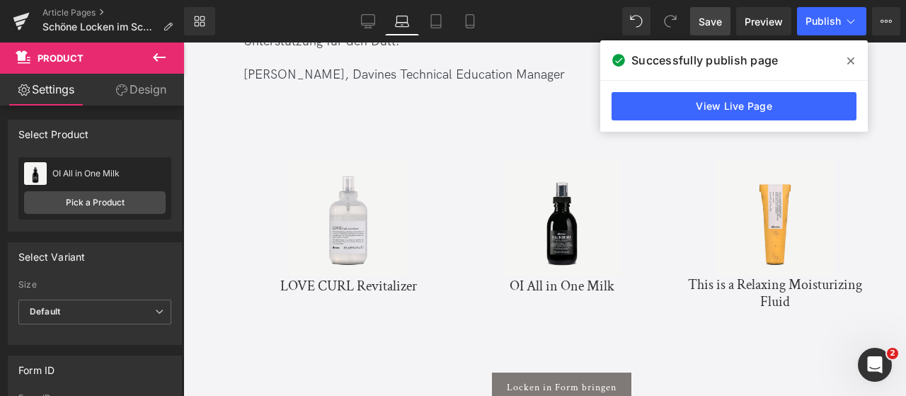
drag, startPoint x: 854, startPoint y: 57, endPoint x: 662, endPoint y: 18, distance: 196.5
click at [854, 57] on span at bounding box center [850, 61] width 23 height 23
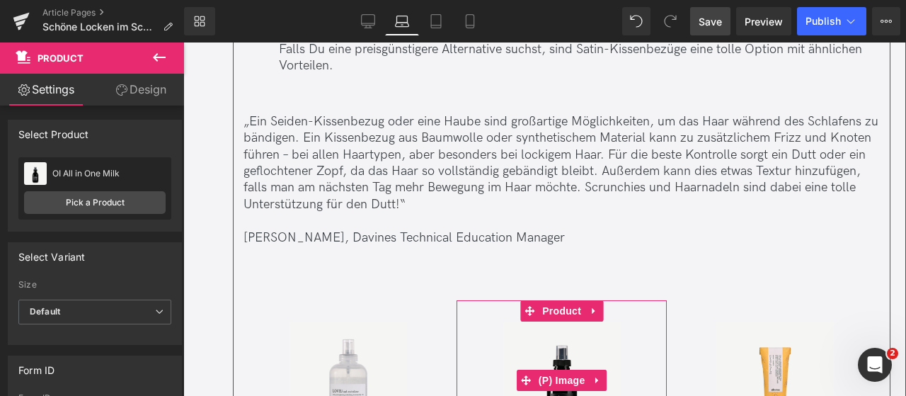
scroll to position [4920, 0]
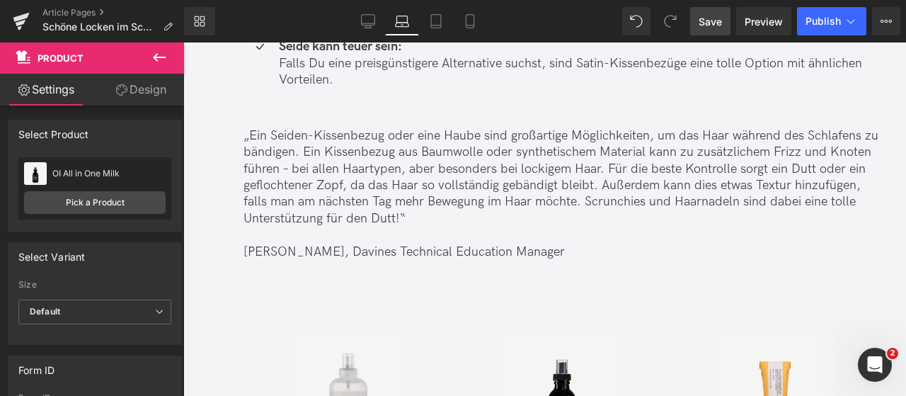
click at [710, 23] on span "Save" at bounding box center [709, 21] width 23 height 15
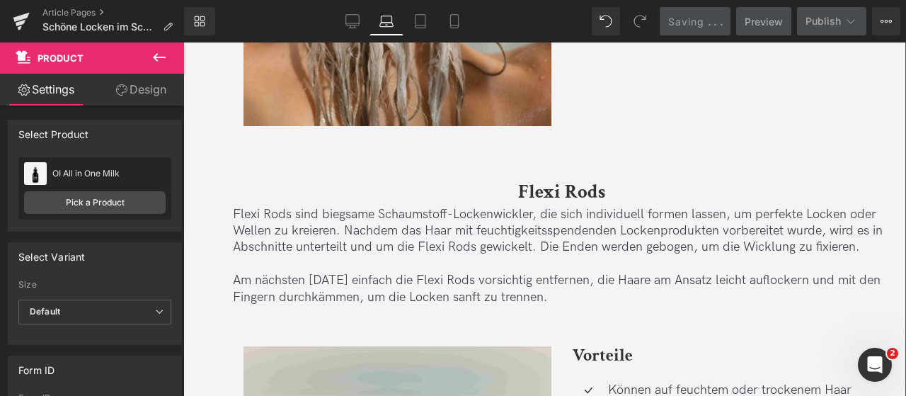
scroll to position [8360, 0]
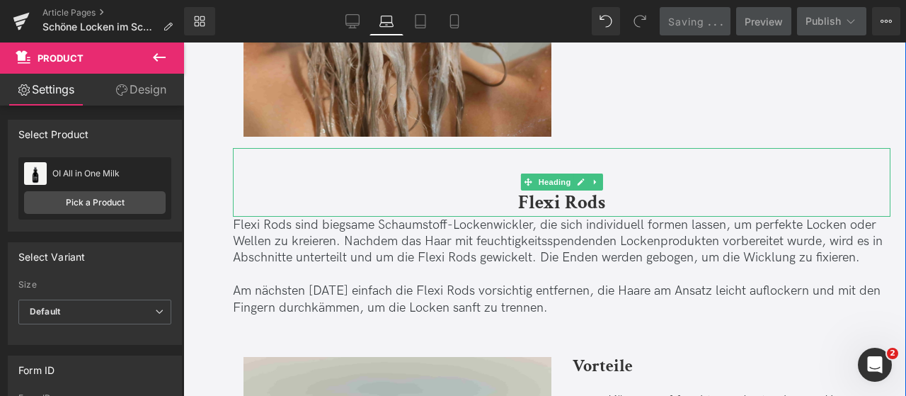
click at [538, 214] on b "Flexi Rods" at bounding box center [561, 202] width 87 height 25
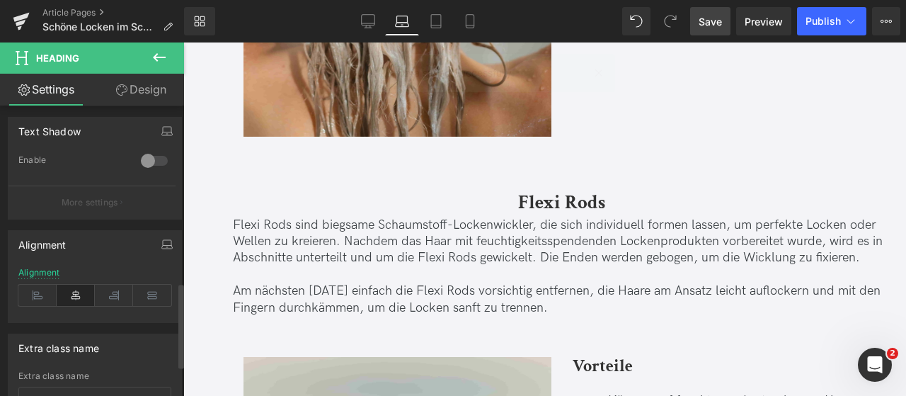
scroll to position [604, 0]
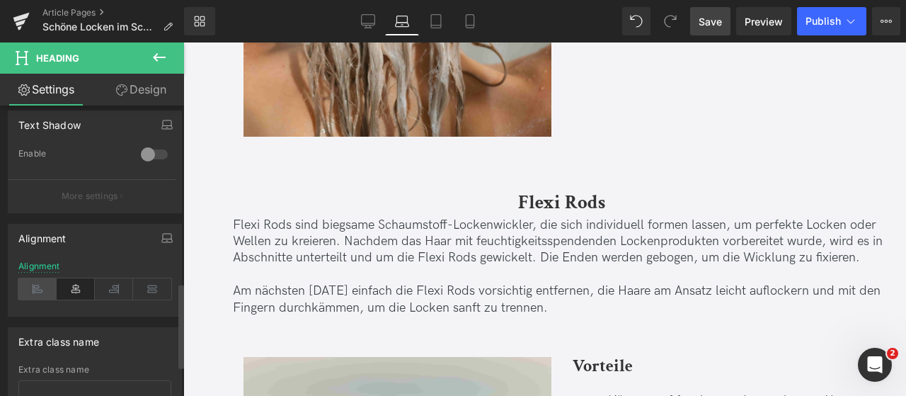
click at [37, 291] on icon at bounding box center [37, 288] width 38 height 21
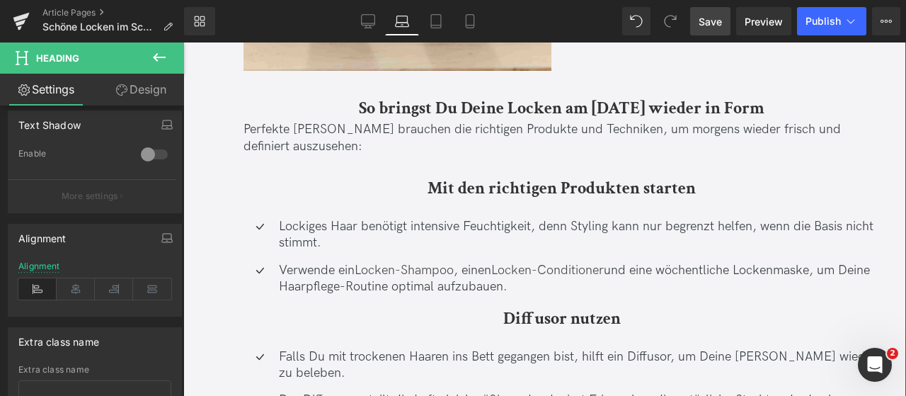
scroll to position [9108, 0]
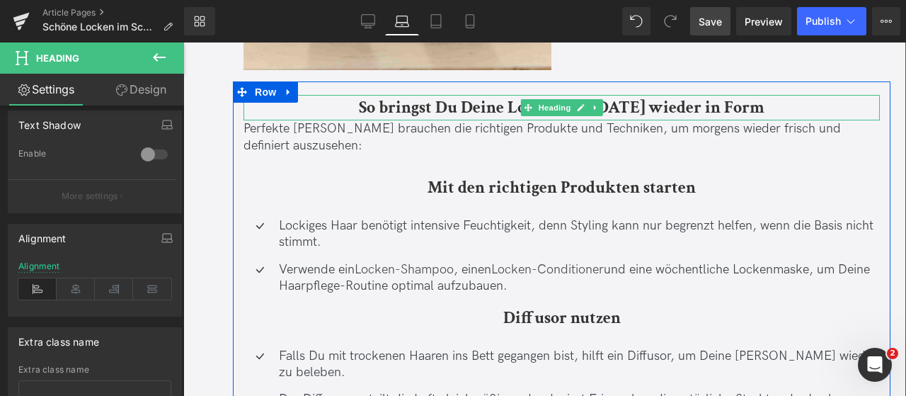
click at [373, 118] on b "So bringst Du Deine Locken am [DATE] wieder in Form" at bounding box center [561, 107] width 405 height 22
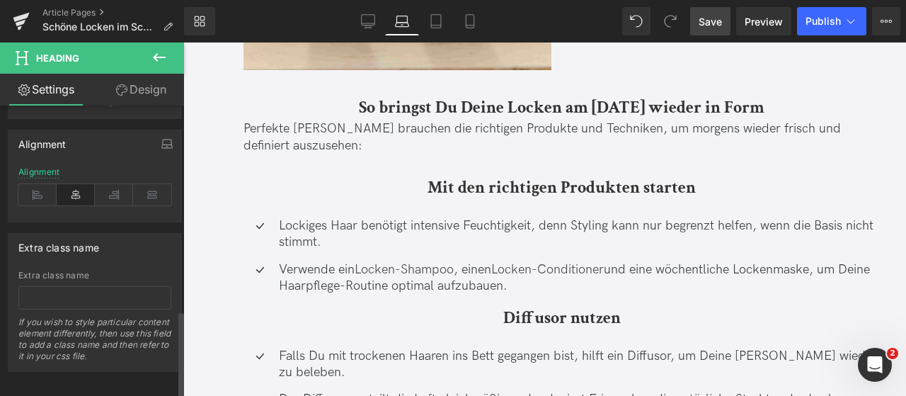
scroll to position [700, 0]
click at [40, 186] on icon at bounding box center [37, 193] width 38 height 21
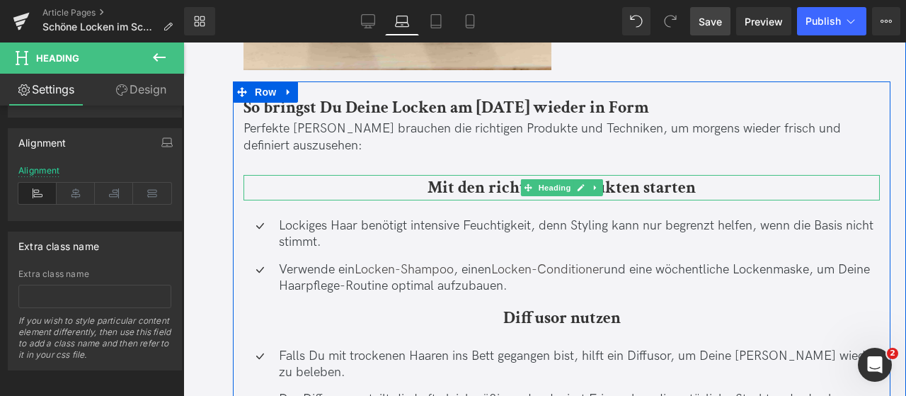
click at [449, 198] on b "Mit den richtigen Produkten starten" at bounding box center [561, 187] width 268 height 22
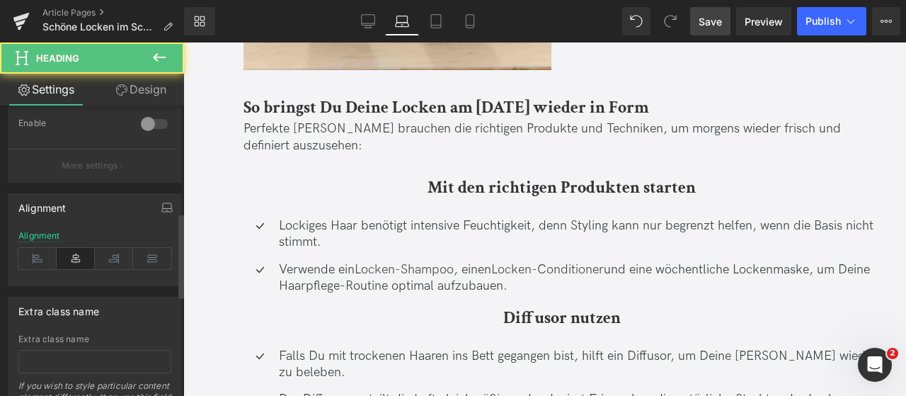
scroll to position [708, 0]
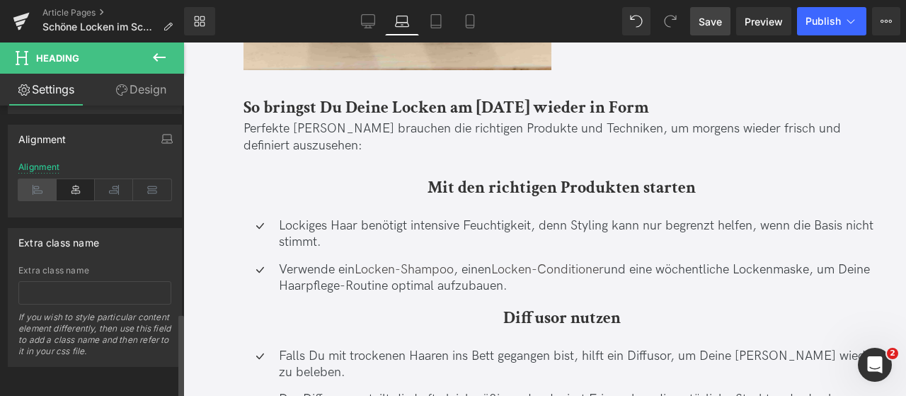
click at [42, 179] on icon at bounding box center [37, 189] width 38 height 21
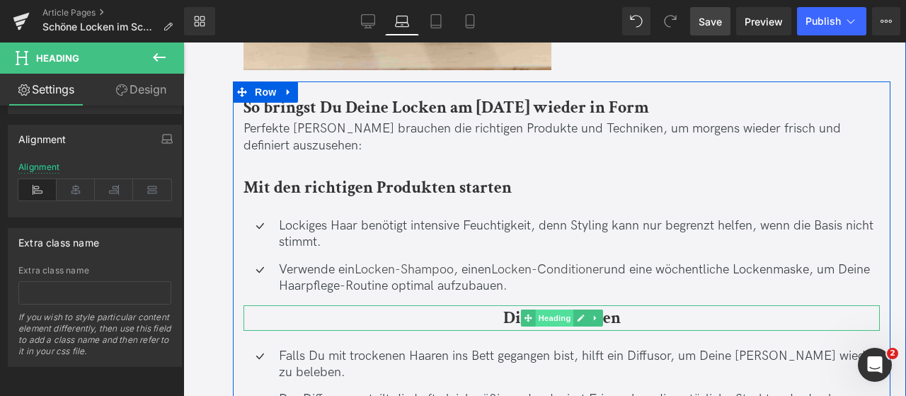
click at [569, 326] on span "Heading" at bounding box center [554, 317] width 38 height 17
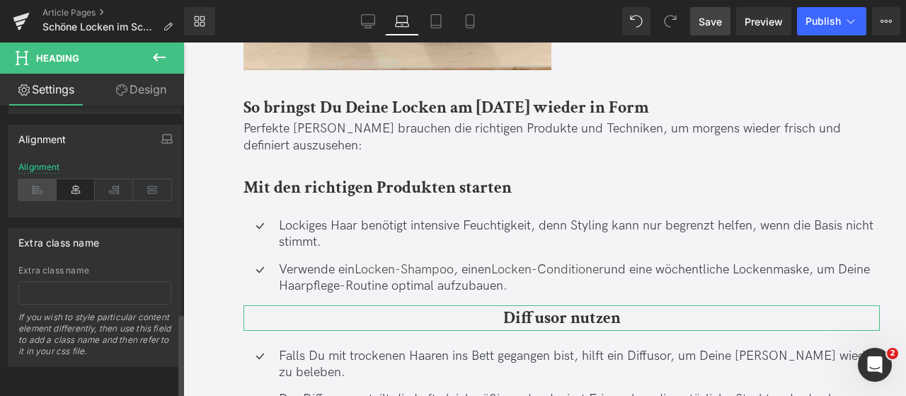
click at [30, 179] on icon at bounding box center [37, 189] width 38 height 21
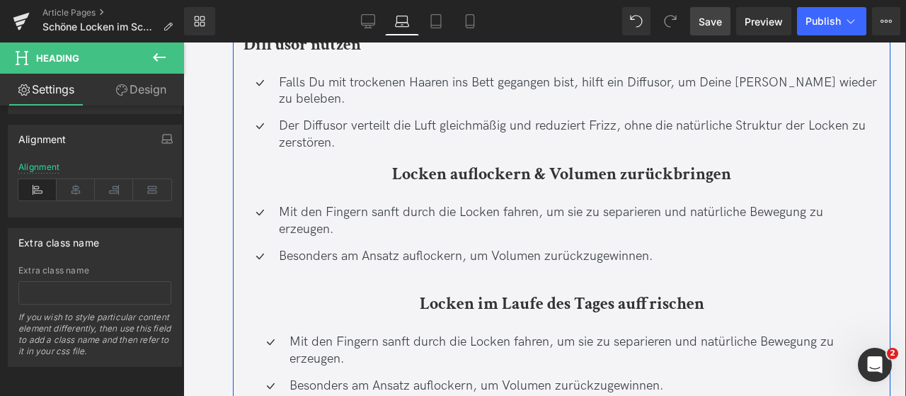
scroll to position [9382, 0]
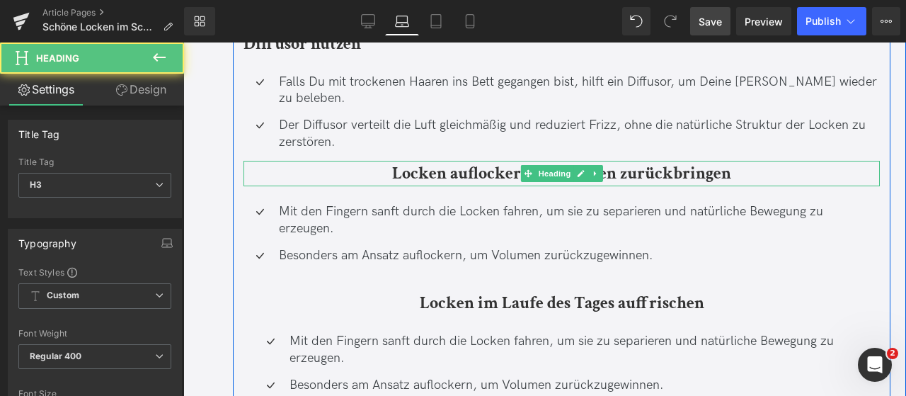
click at [420, 184] on b "Locken auflockern & Volumen zurückbringen" at bounding box center [561, 173] width 339 height 22
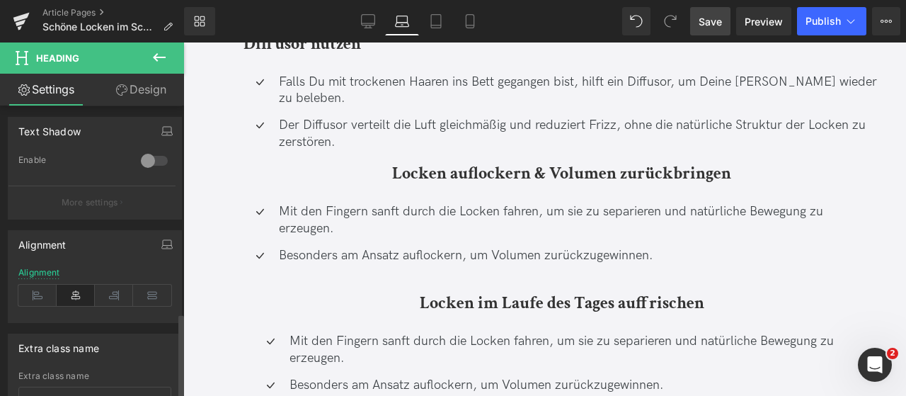
scroll to position [708, 0]
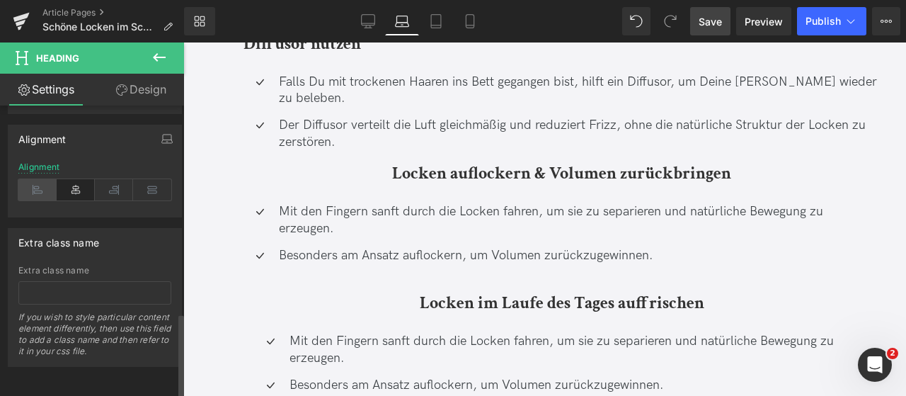
click at [22, 179] on icon at bounding box center [37, 189] width 38 height 21
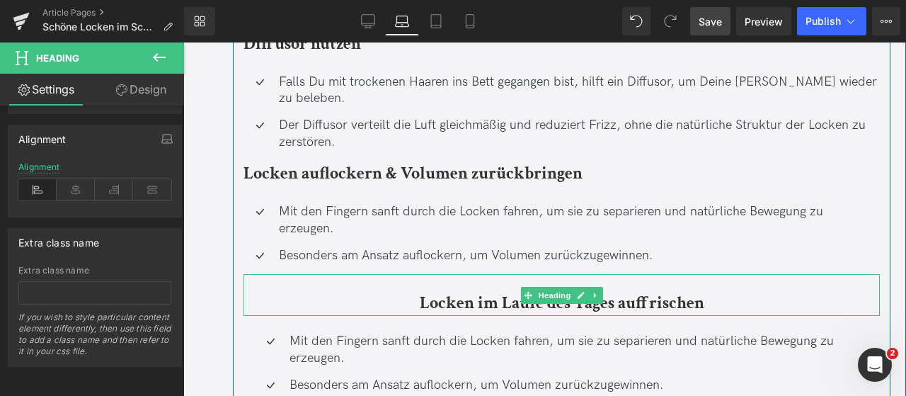
click at [485, 313] on b "Locken im Laufe des Tages auffrischen" at bounding box center [562, 303] width 284 height 22
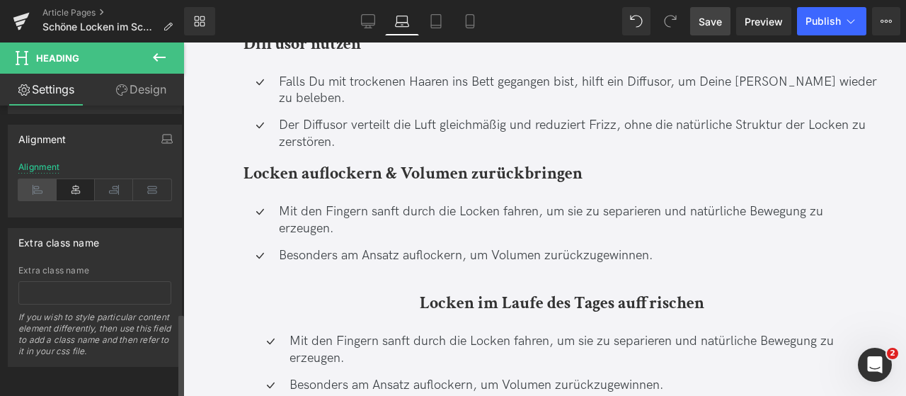
click at [48, 191] on icon at bounding box center [37, 189] width 38 height 21
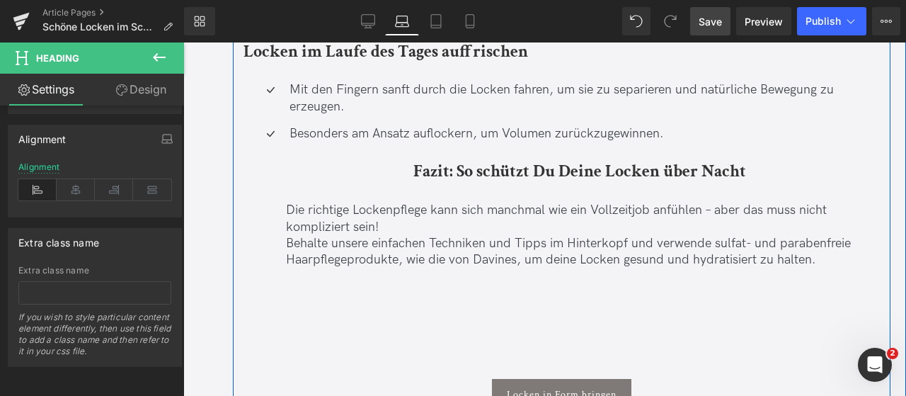
scroll to position [9637, 0]
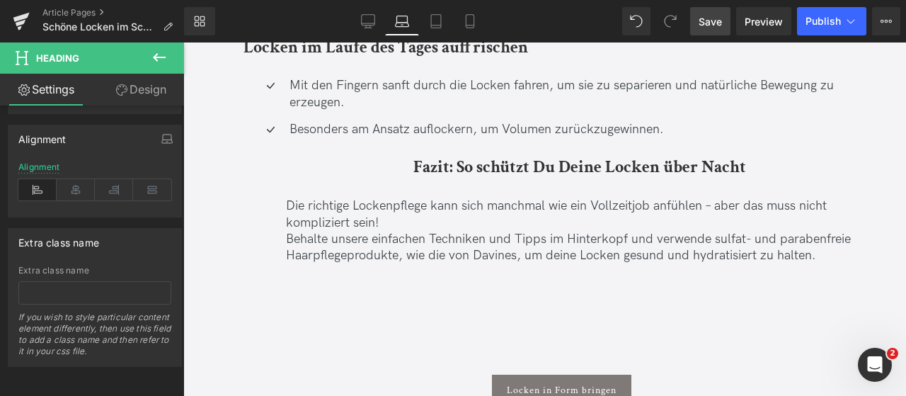
drag, startPoint x: 714, startPoint y: 25, endPoint x: 415, endPoint y: 229, distance: 362.1
click at [714, 25] on span "Save" at bounding box center [709, 21] width 23 height 15
click at [819, 25] on span "Publish" at bounding box center [822, 21] width 35 height 11
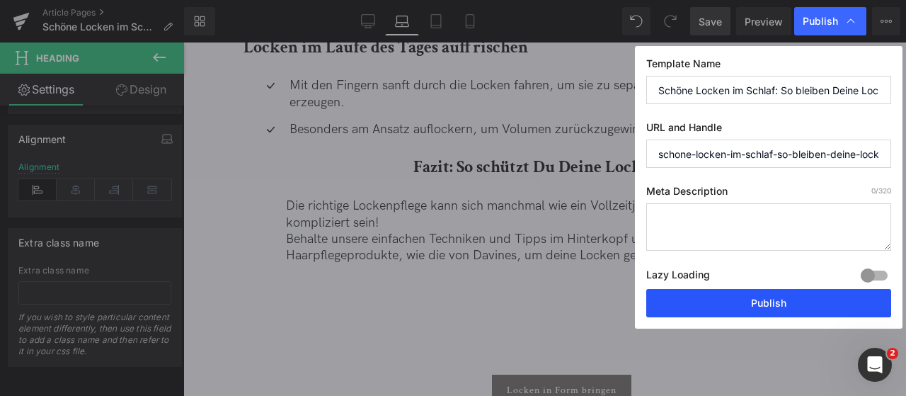
click at [742, 312] on button "Publish" at bounding box center [768, 303] width 245 height 28
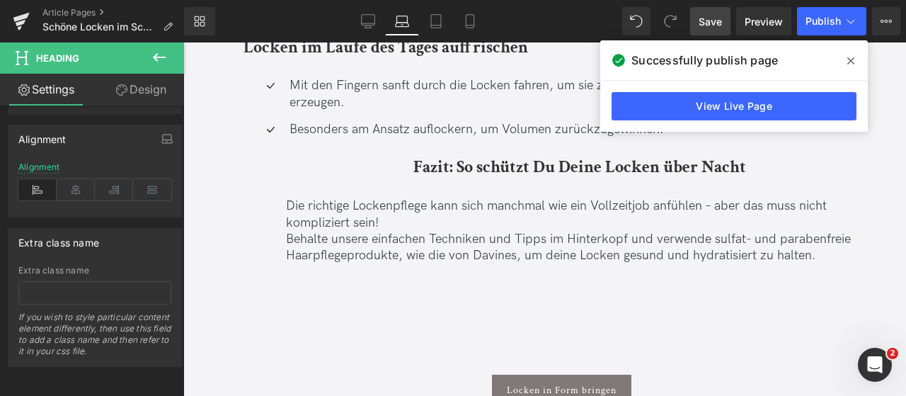
click at [714, 20] on span "Save" at bounding box center [709, 21] width 23 height 15
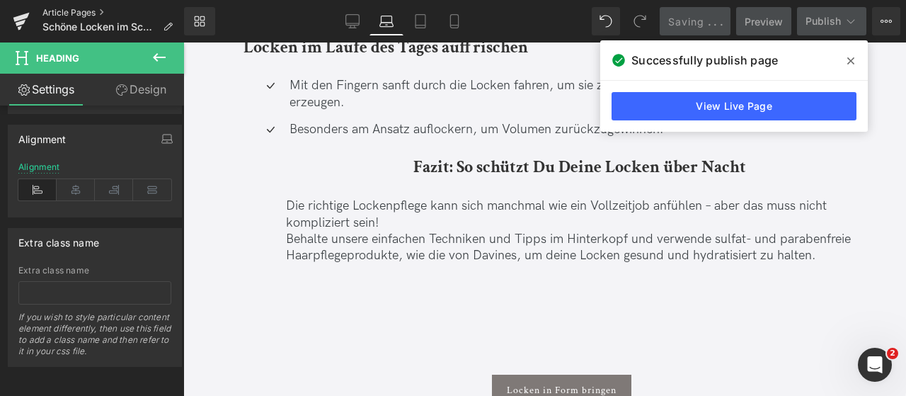
click at [70, 11] on link "Article Pages" at bounding box center [113, 12] width 142 height 11
